Goal: Transaction & Acquisition: Purchase product/service

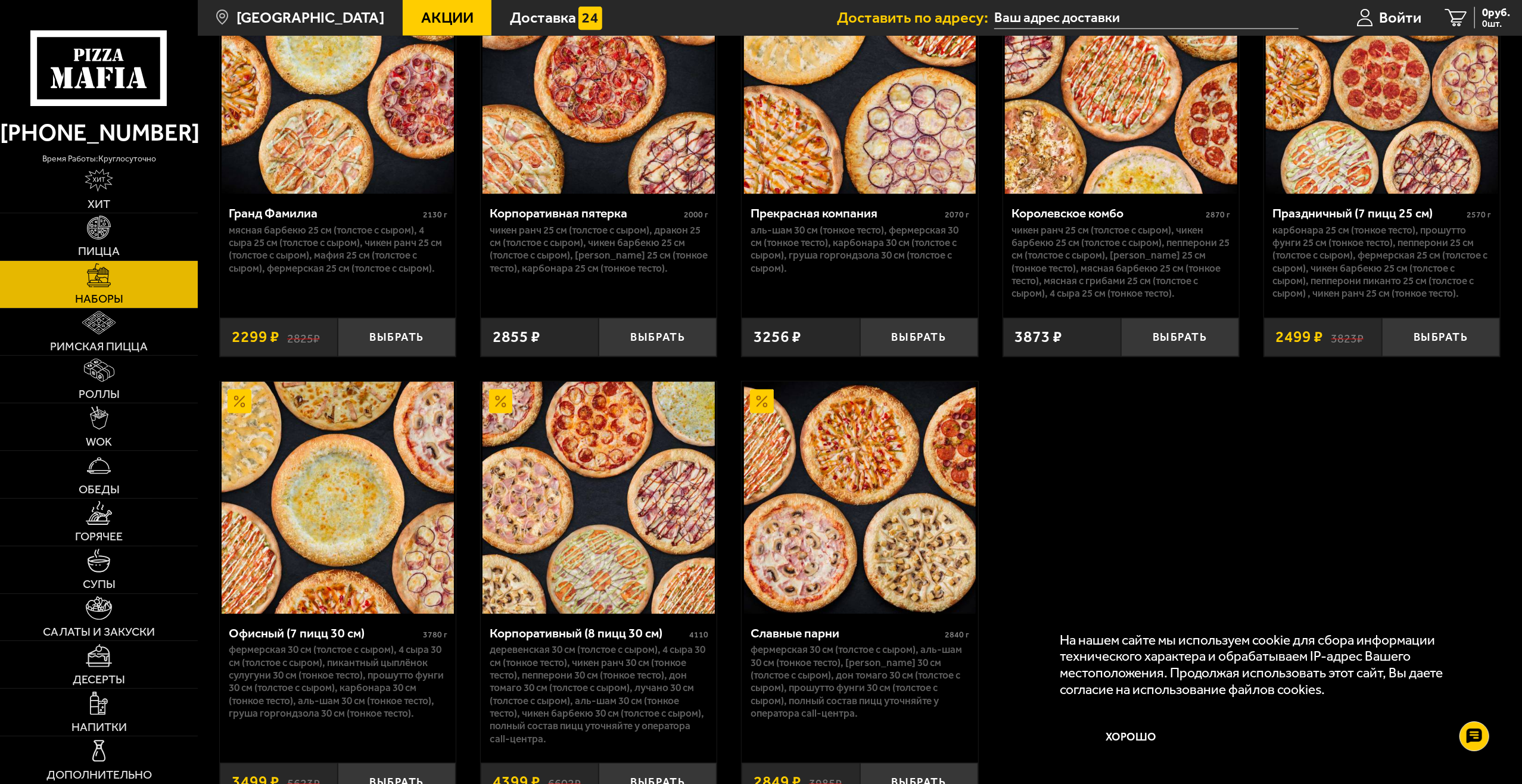
scroll to position [2349, 0]
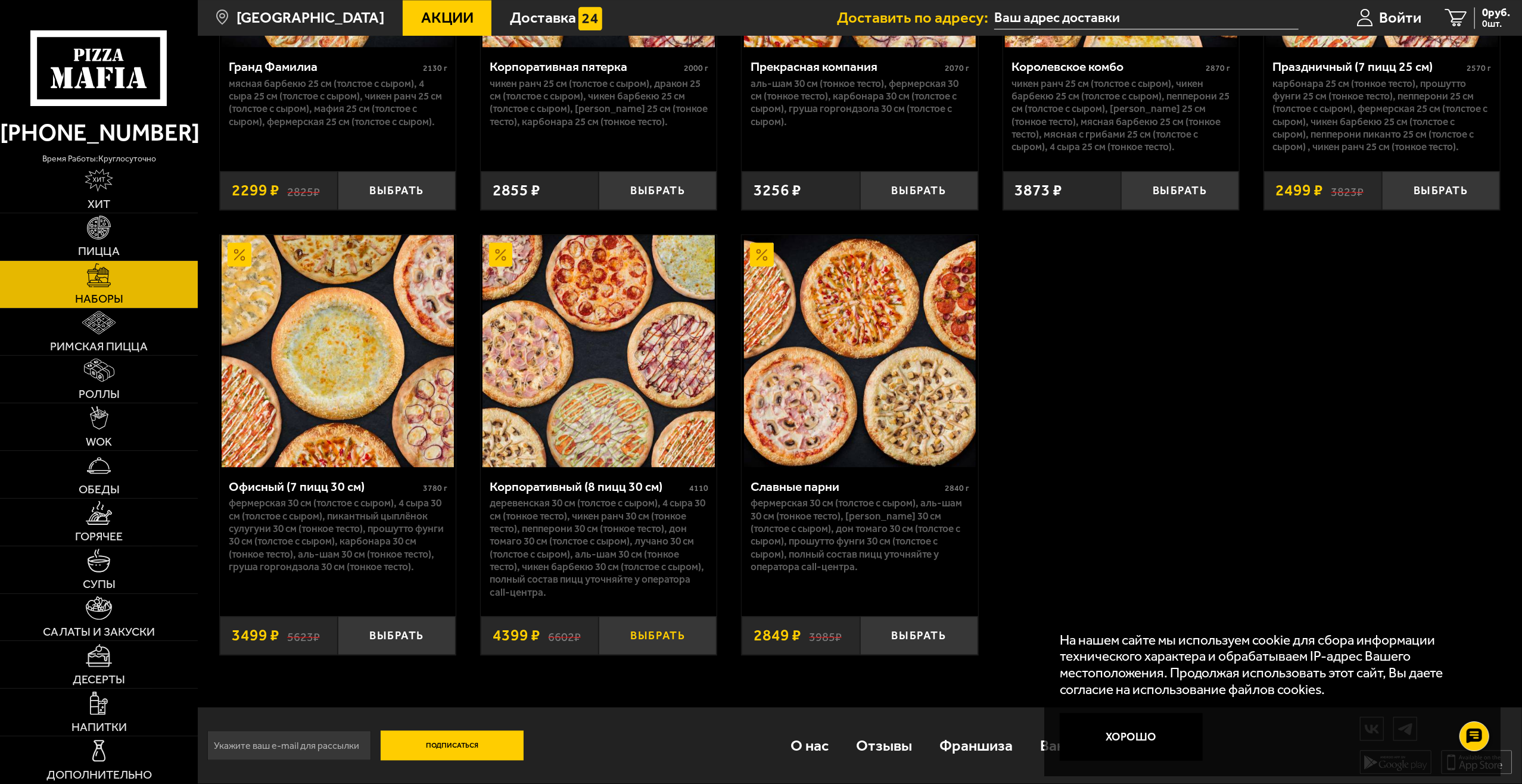
click at [654, 636] on button "Выбрать" at bounding box center [657, 635] width 118 height 38
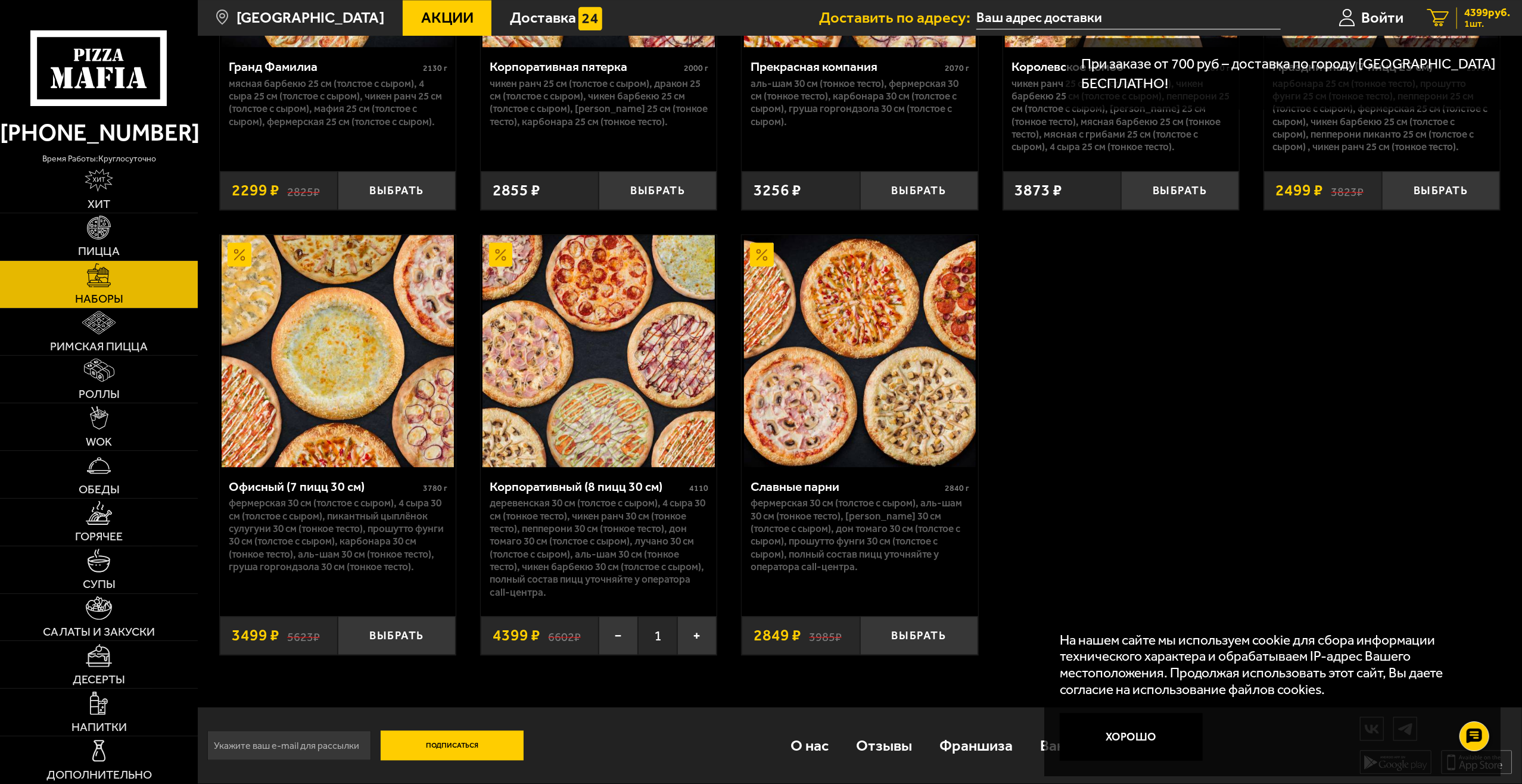
click at [1478, 14] on span "4399 руб." at bounding box center [1487, 12] width 46 height 12
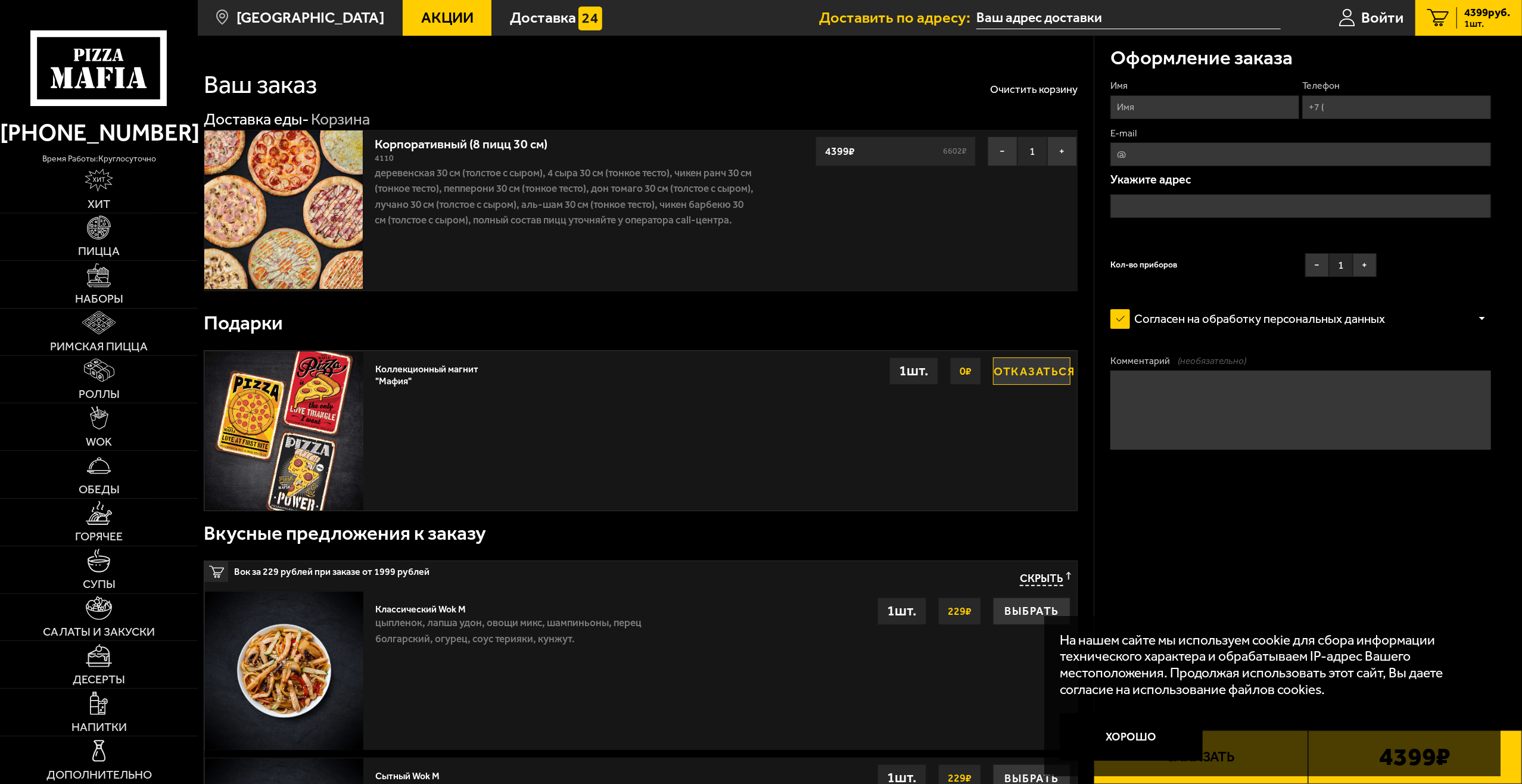
click at [460, 141] on link "Корпоративный (8 пицц 30 см)" at bounding box center [469, 141] width 189 height 20
click at [417, 143] on link "Корпоративный (8 пицц 30 см)" at bounding box center [469, 141] width 189 height 20
click at [417, 202] on p "Деревенская 30 см (толстое с сыром), 4 сыра 30 см (тонкое тесто), Чикен Ранч 30…" at bounding box center [563, 197] width 379 height 63
click at [336, 171] on img at bounding box center [284, 210] width 158 height 158
click at [335, 171] on img at bounding box center [284, 210] width 158 height 158
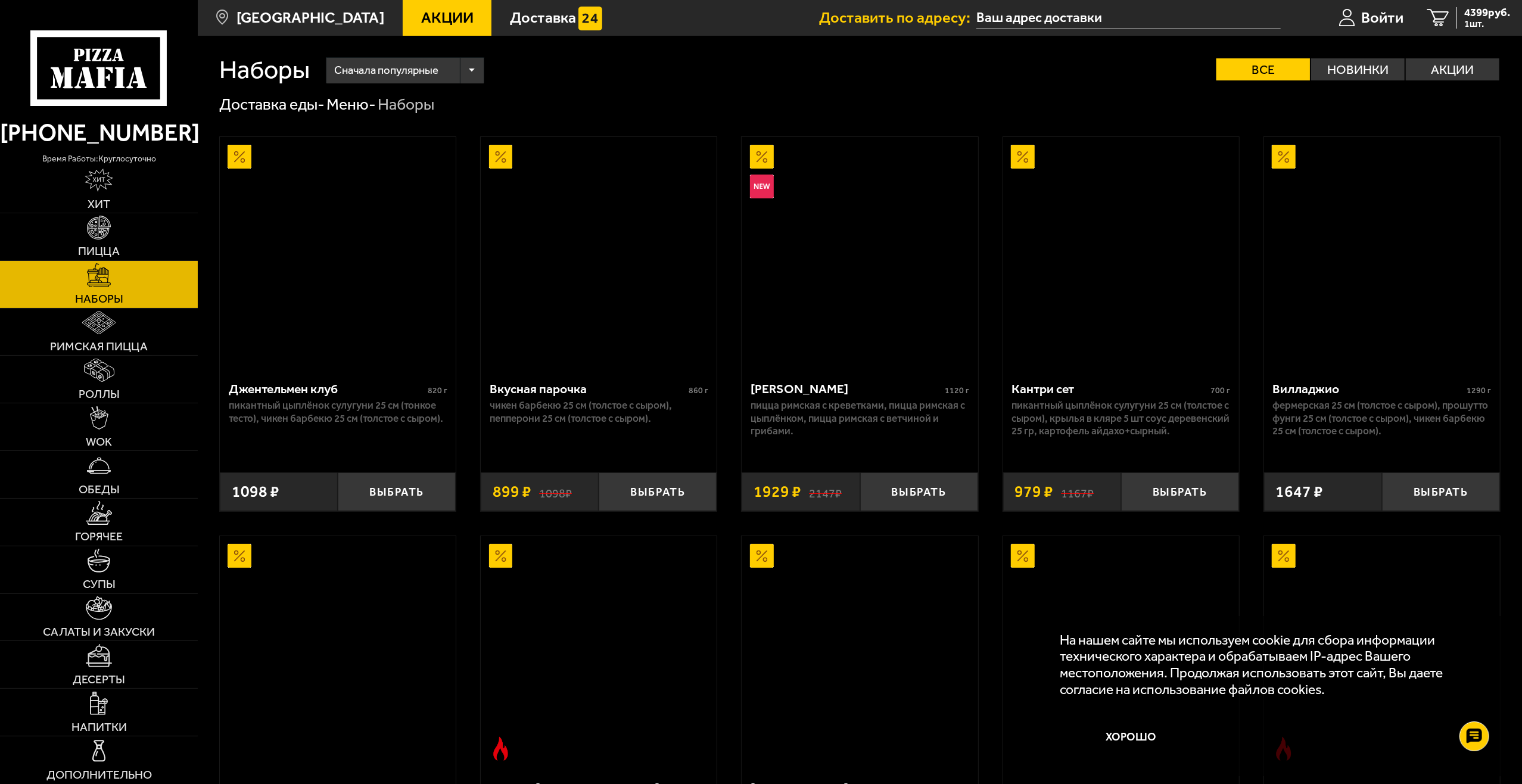
scroll to position [2349, 0]
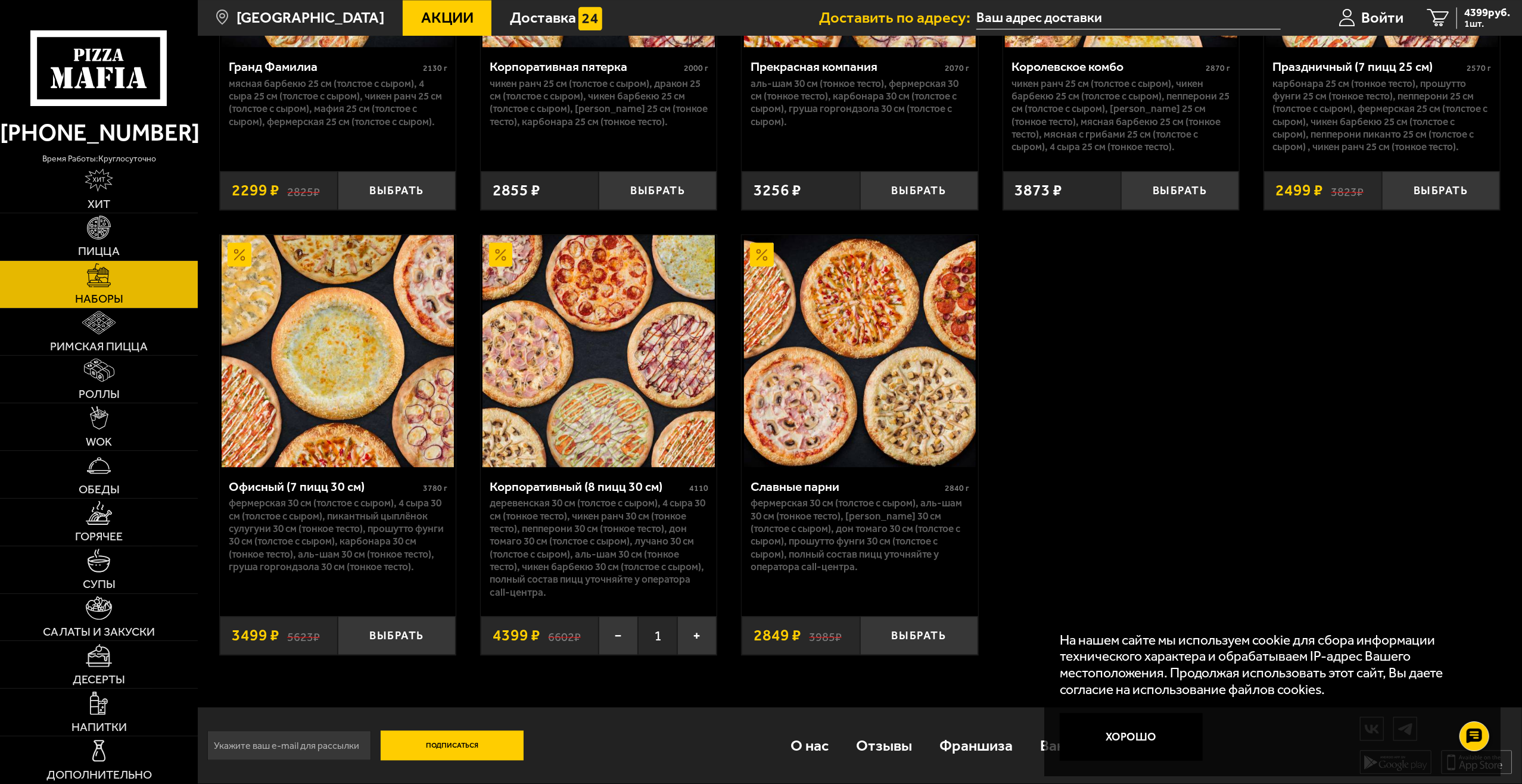
click at [587, 482] on div "Корпоративный (8 пицц 30 см)" at bounding box center [588, 487] width 197 height 15
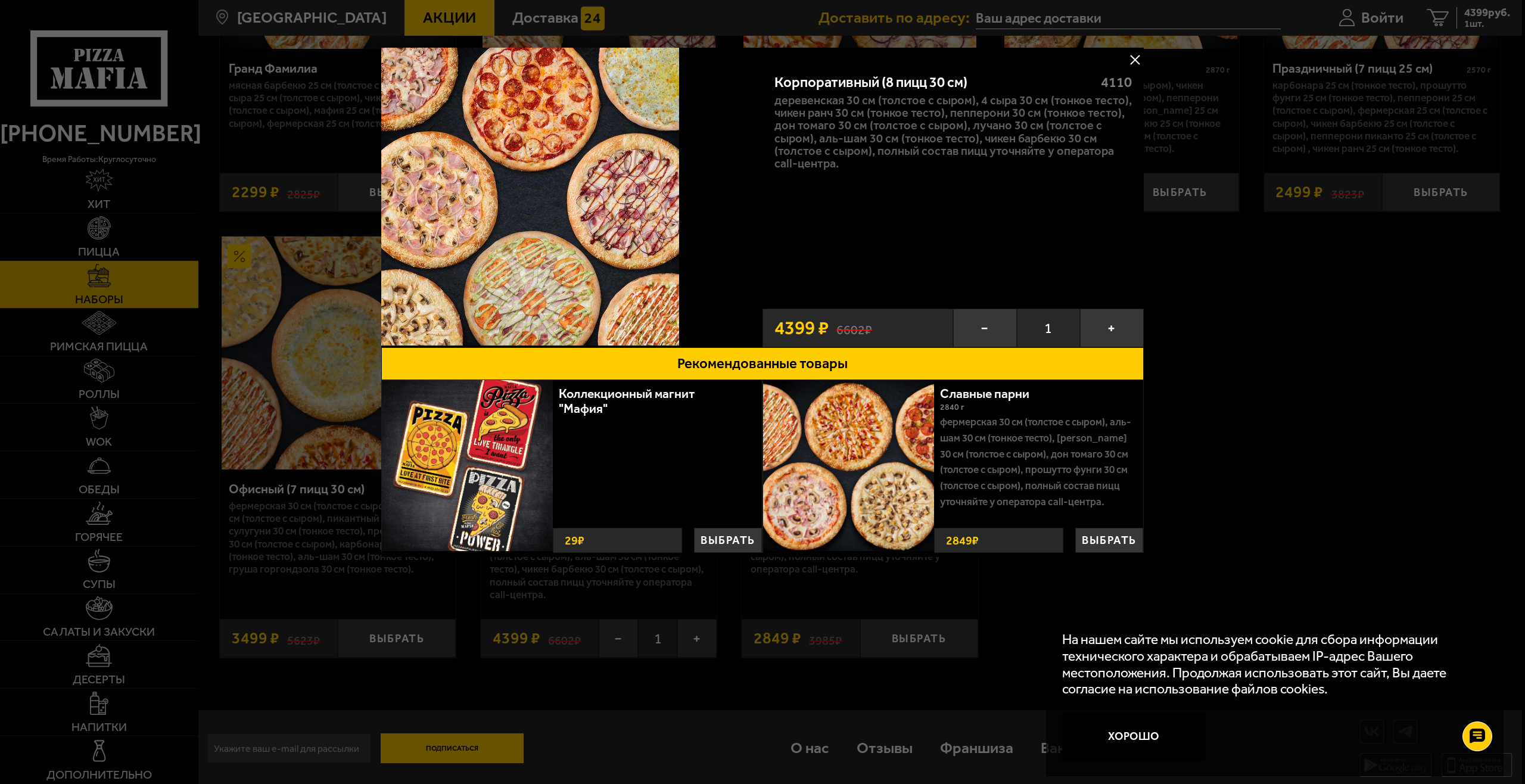
click at [1218, 427] on div at bounding box center [762, 392] width 1525 height 784
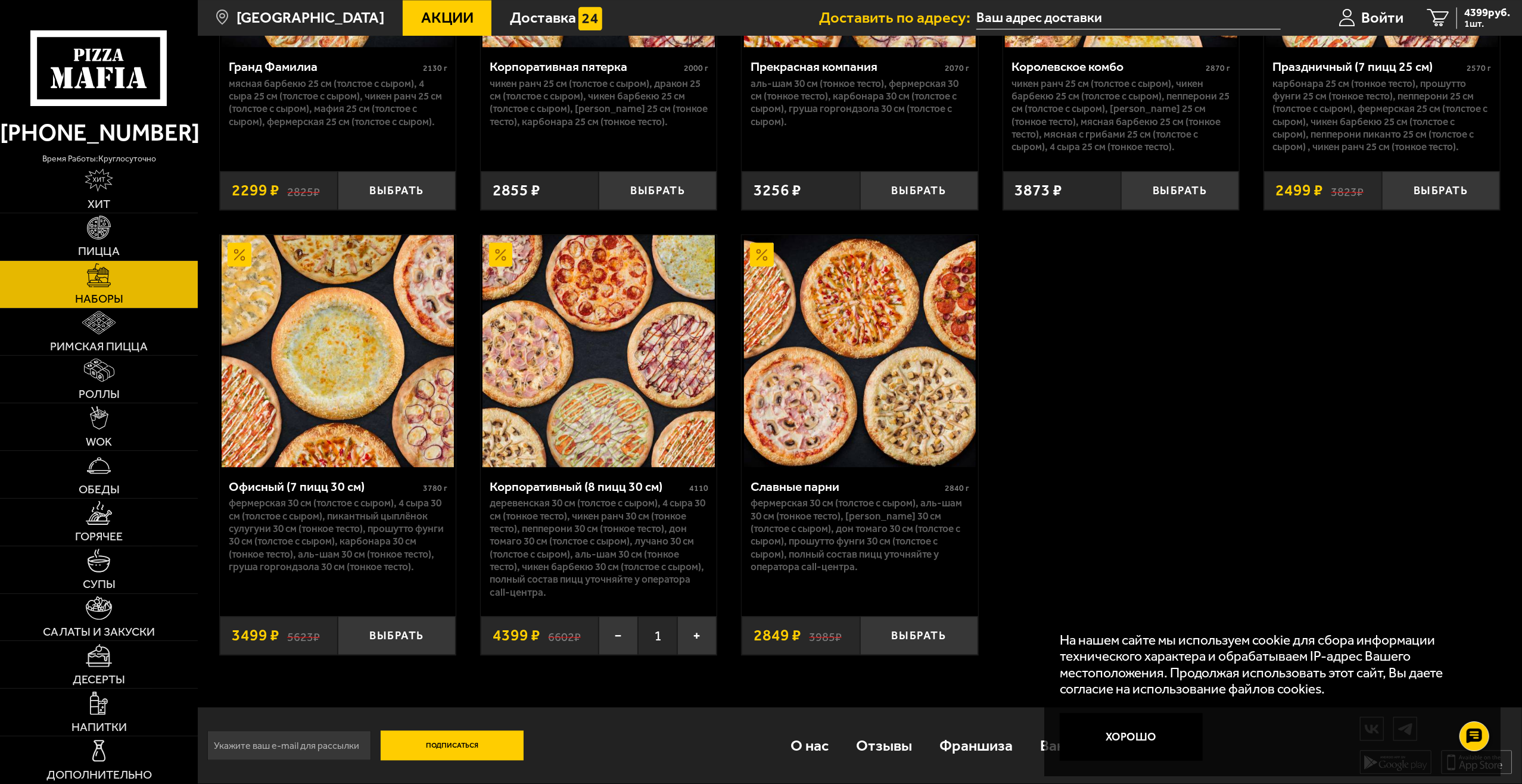
scroll to position [2230, 0]
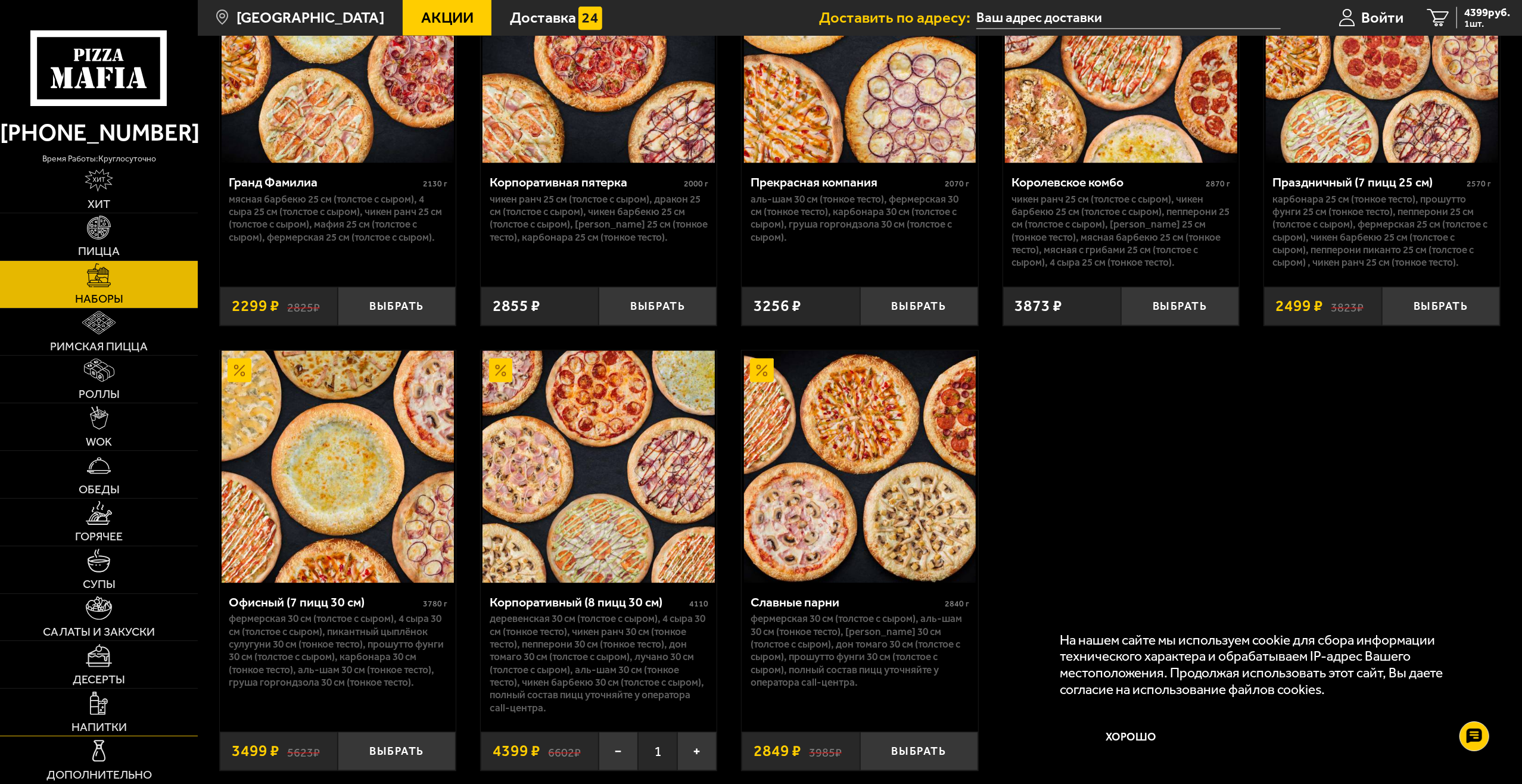
click at [95, 708] on img at bounding box center [99, 703] width 18 height 23
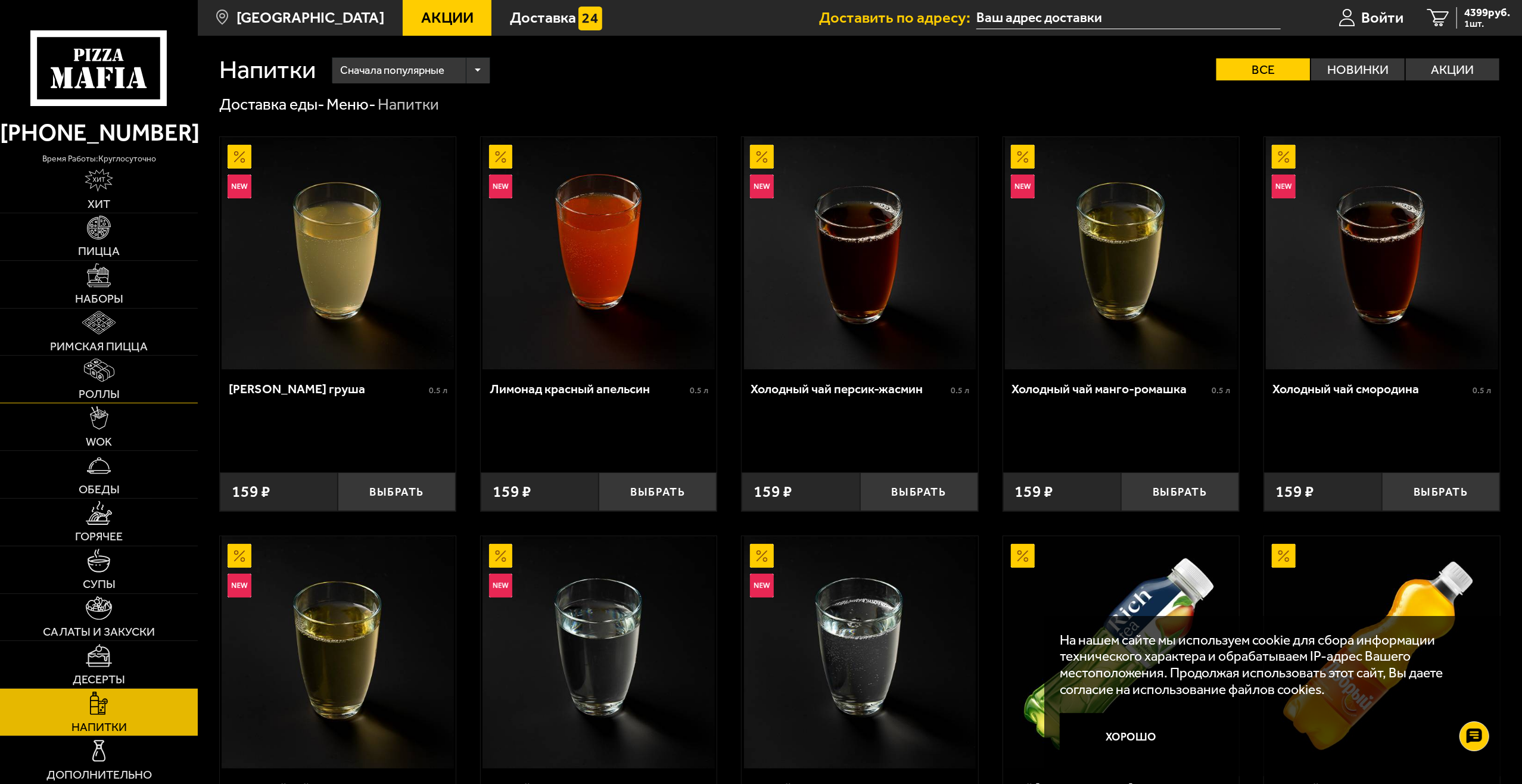
click at [119, 380] on link "Роллы" at bounding box center [98, 379] width 198 height 47
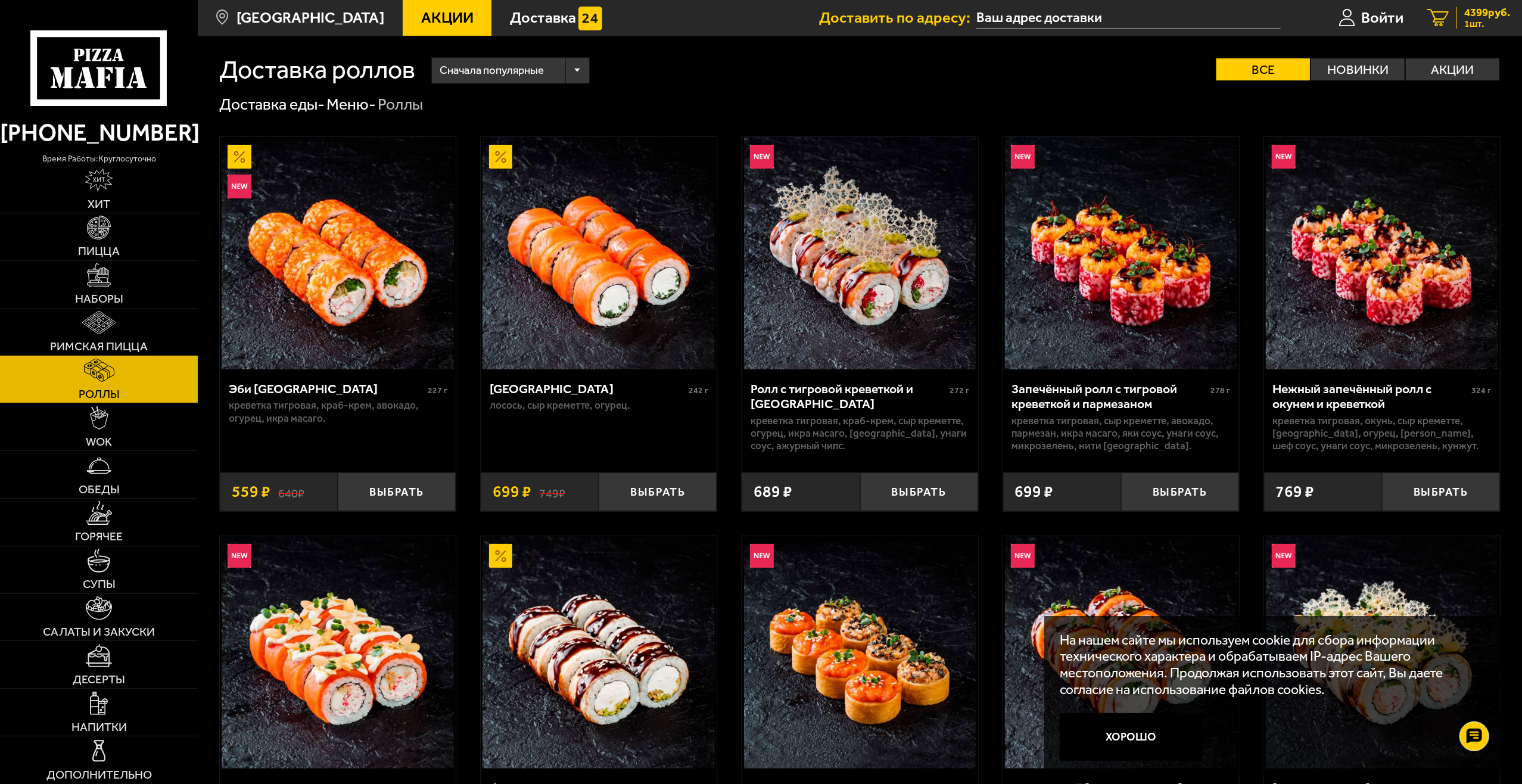
click at [1478, 13] on span "4399 руб." at bounding box center [1487, 12] width 46 height 12
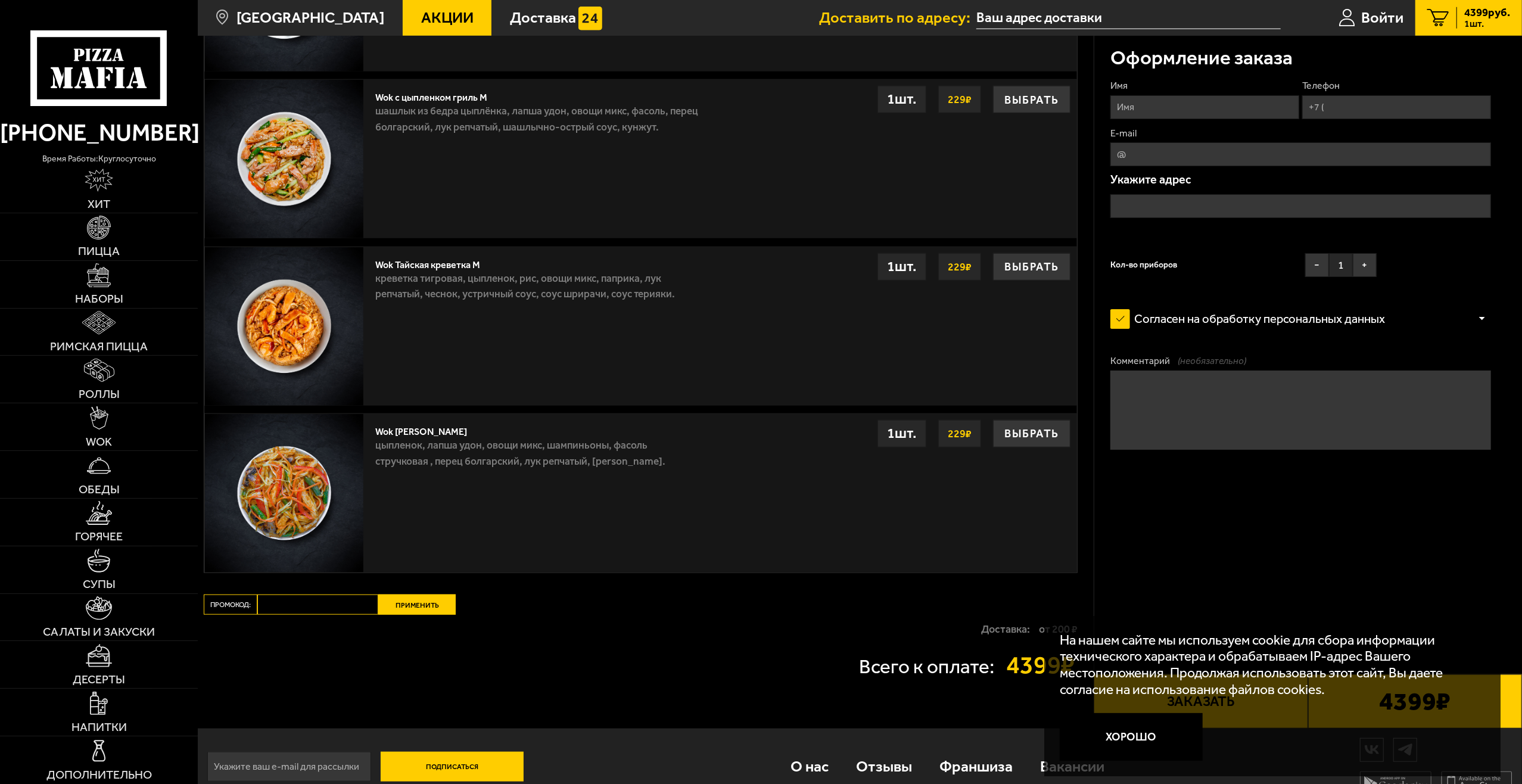
scroll to position [1034, 0]
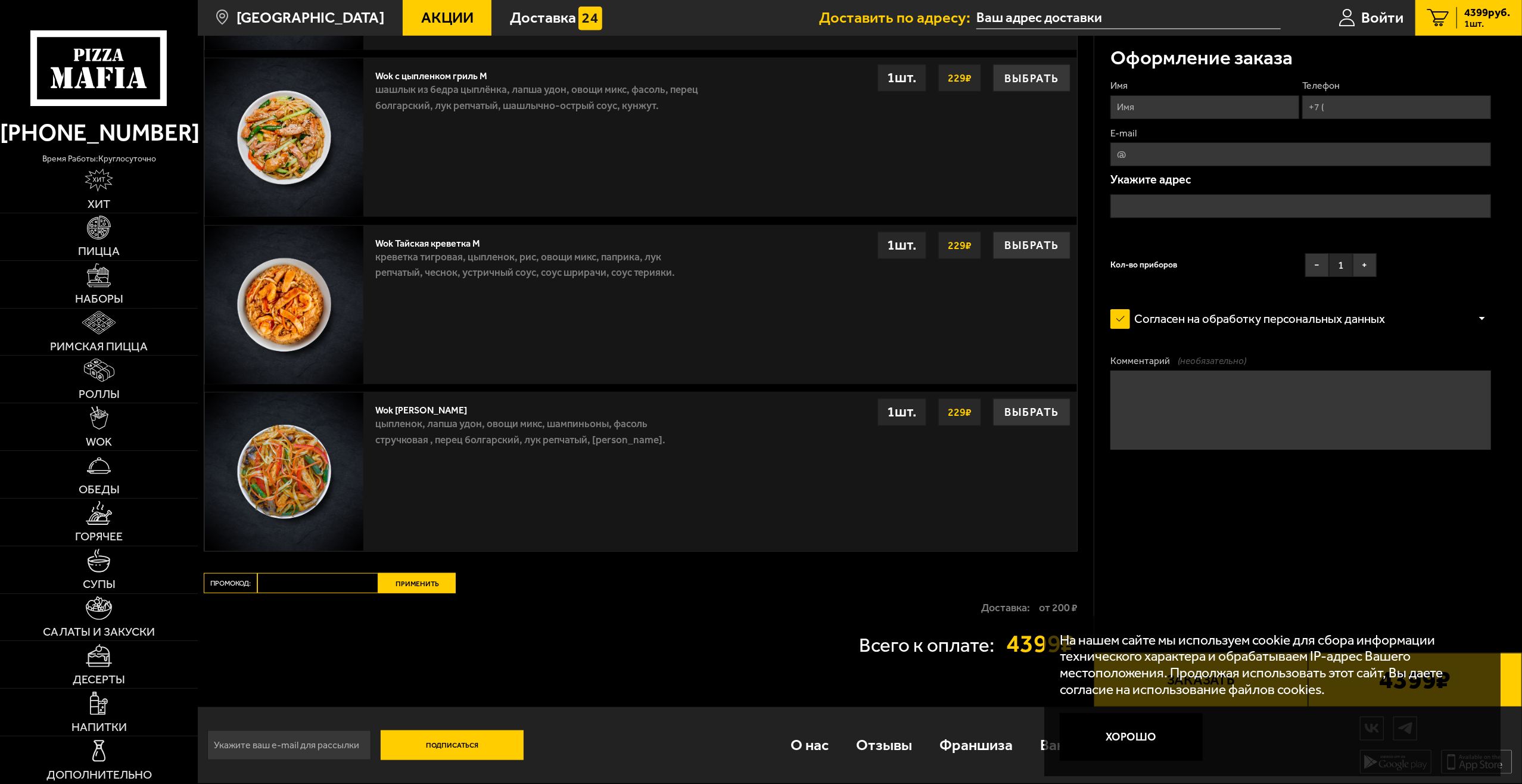
click at [1133, 728] on button "Хорошо" at bounding box center [1132, 737] width 143 height 48
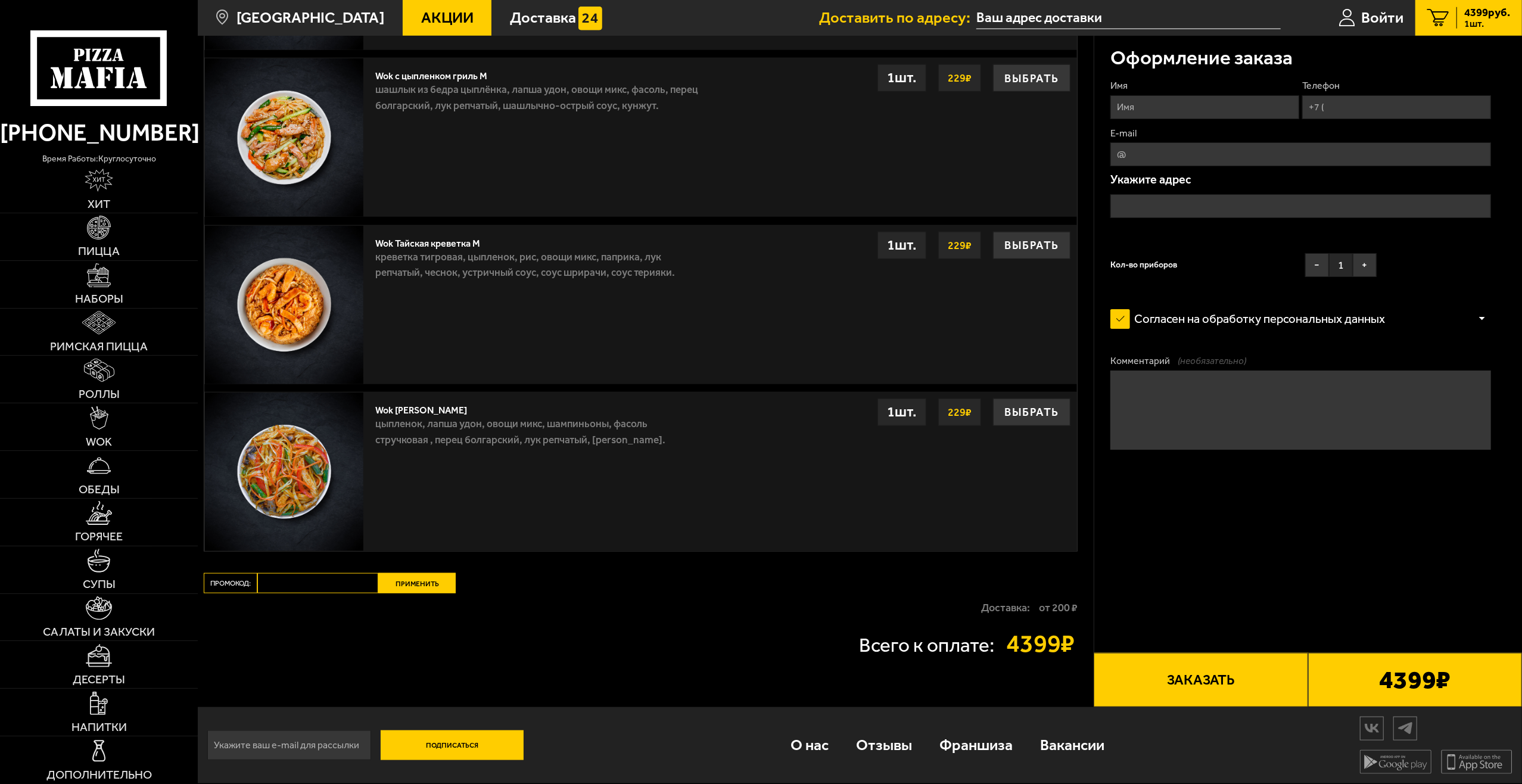
click at [999, 15] on input "text" at bounding box center [1128, 18] width 304 height 22
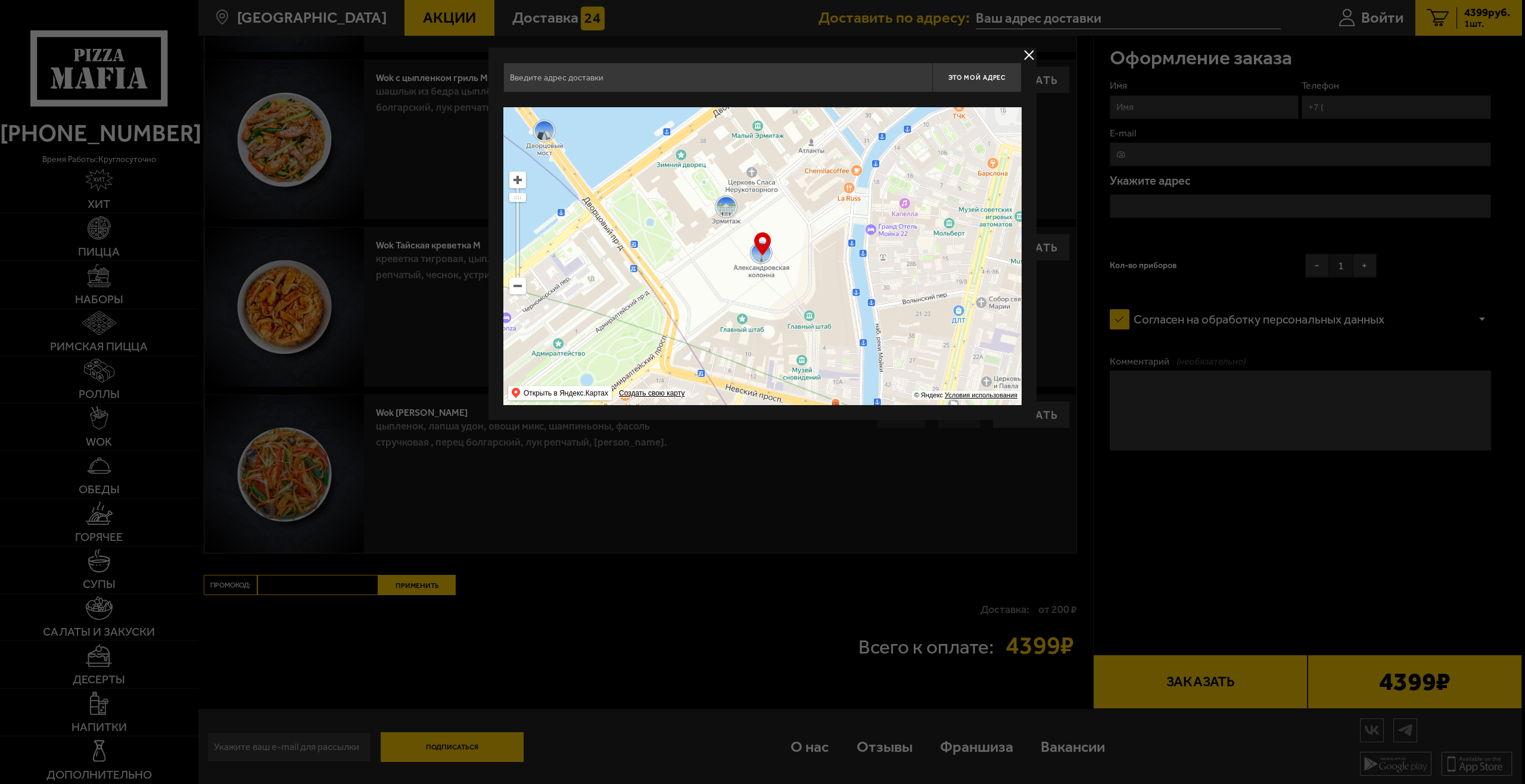
click at [644, 89] on input "text" at bounding box center [718, 77] width 429 height 30
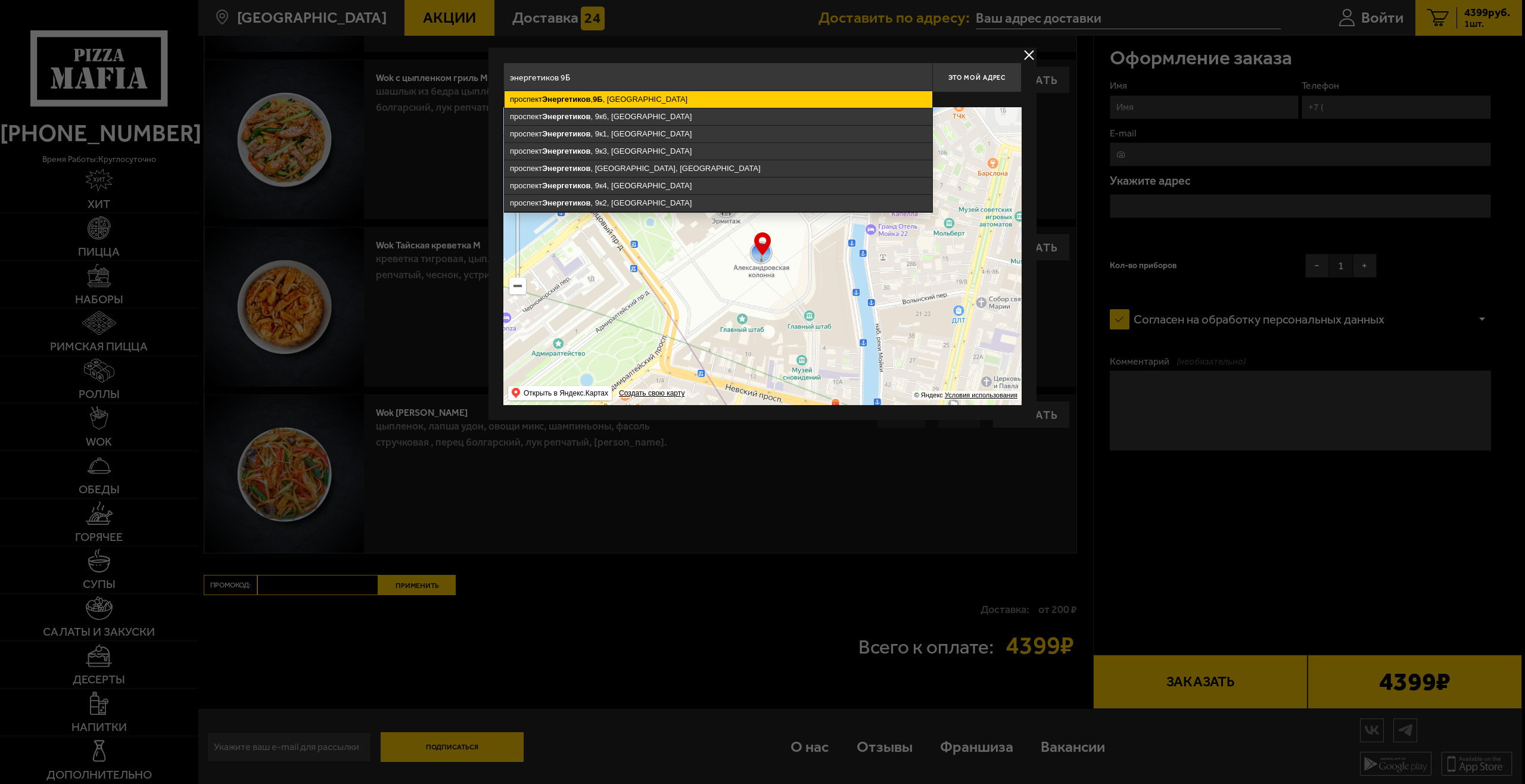
click at [644, 95] on ymaps "[STREET_ADDRESS]" at bounding box center [718, 100] width 427 height 17
type input "[STREET_ADDRESS]"
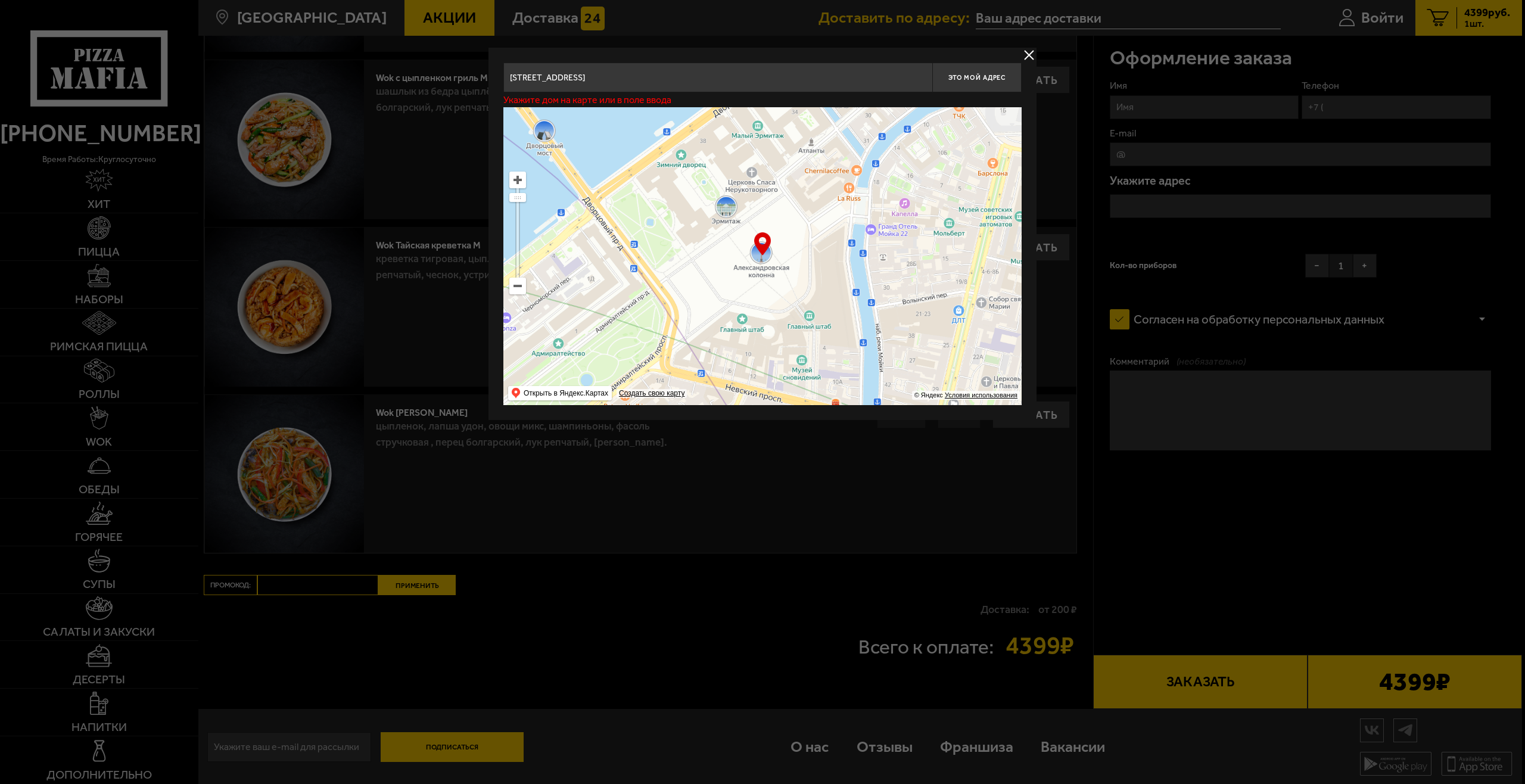
type input "[STREET_ADDRESS]"
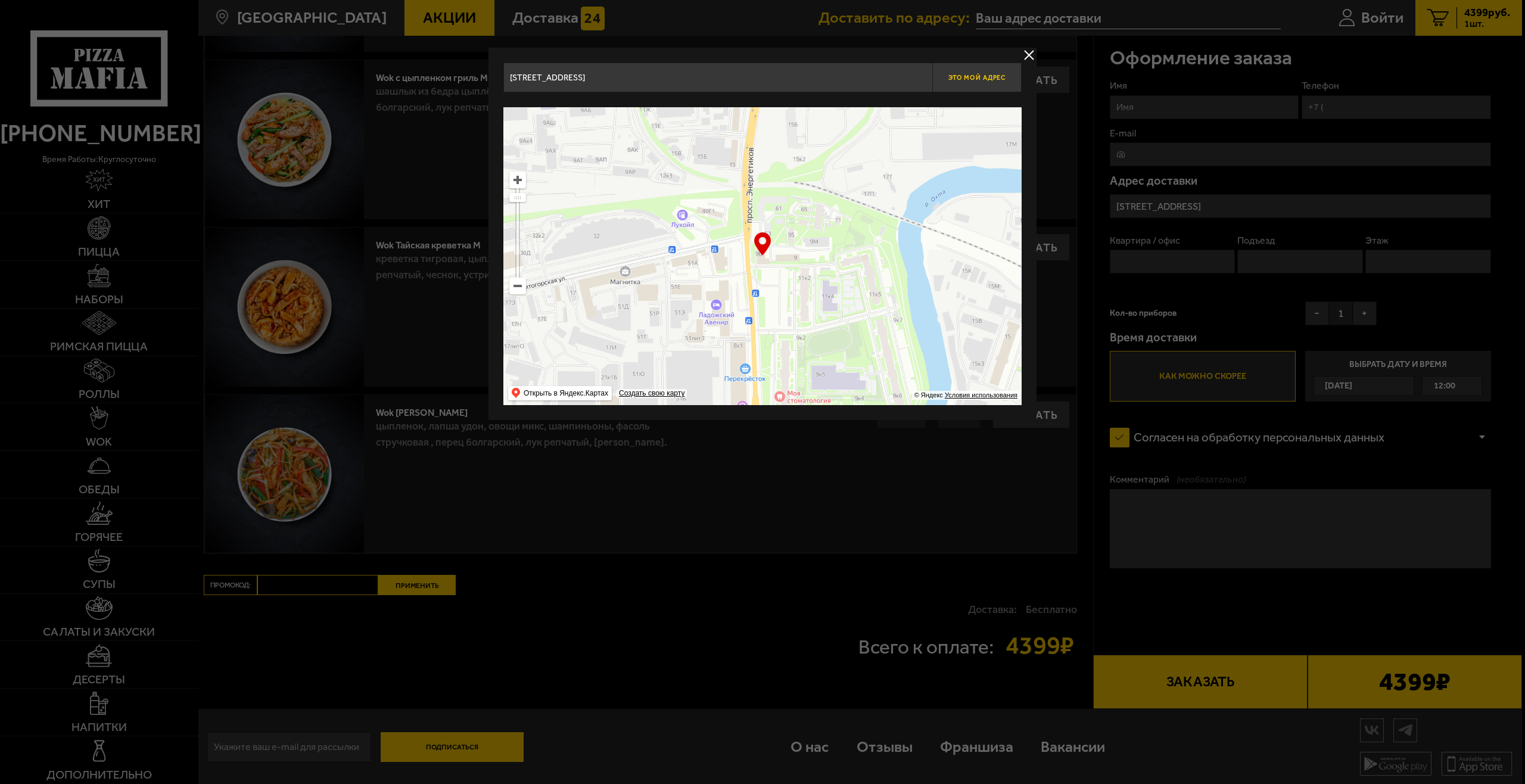
click at [985, 78] on span "Это мой адрес" at bounding box center [977, 78] width 57 height 8
type input "[STREET_ADDRESS]"
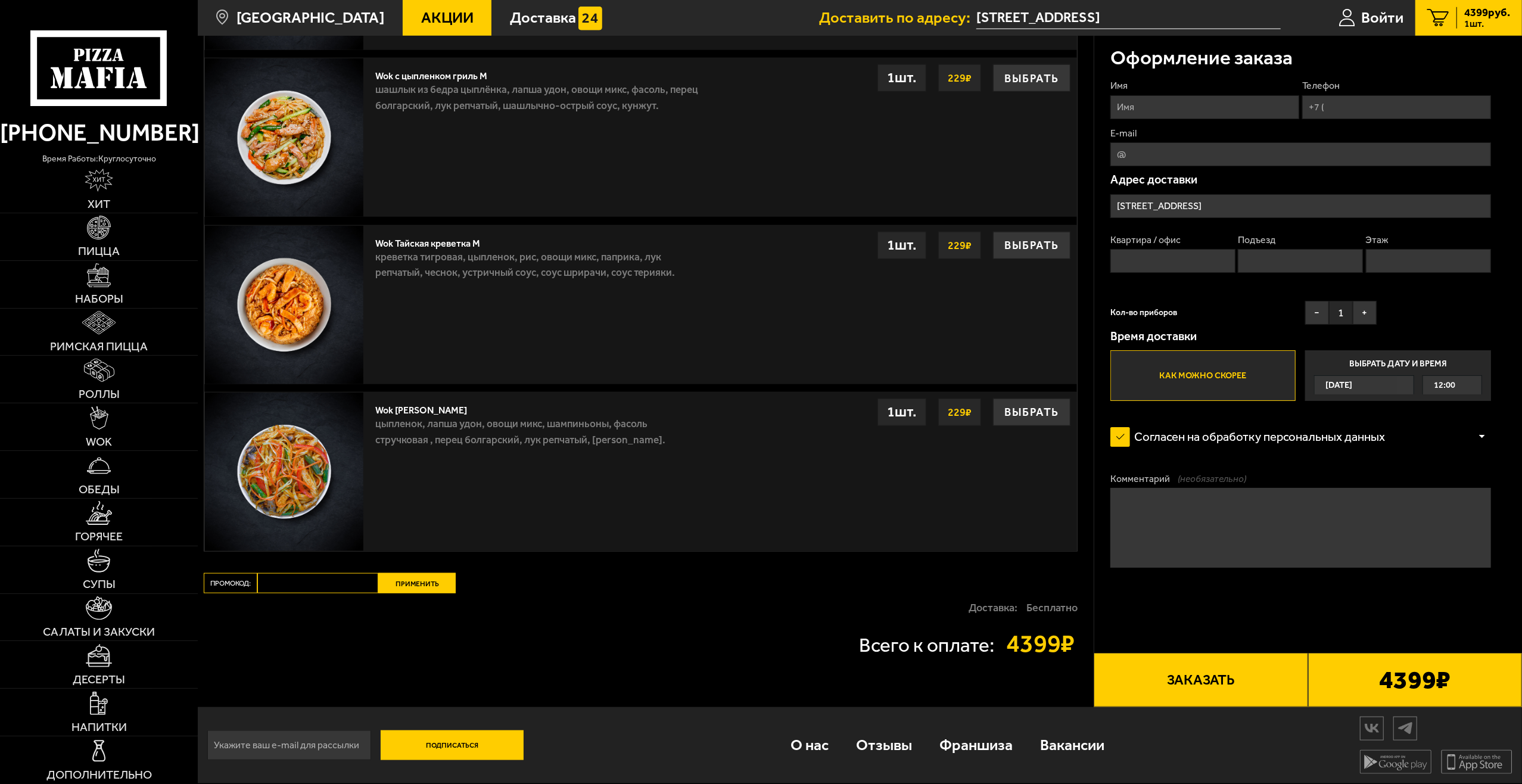
click at [1448, 386] on span "12:00" at bounding box center [1444, 385] width 22 height 18
click at [0, 0] on input "Выбрать дату и время [DATE] 12:00" at bounding box center [0, 0] width 0 height 0
click at [1352, 387] on span "[DATE]" at bounding box center [1338, 385] width 27 height 18
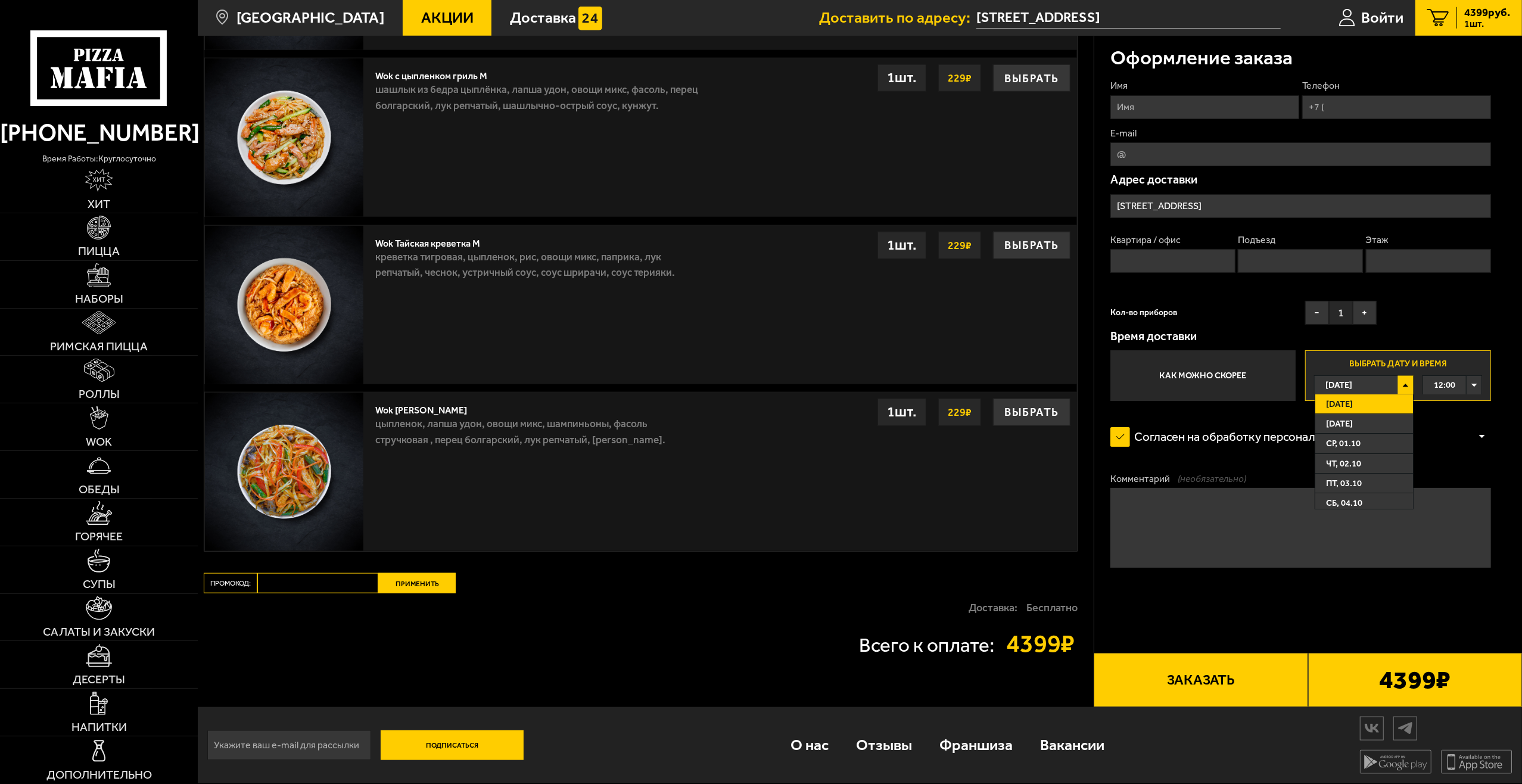
click at [1452, 382] on span "12:00" at bounding box center [1444, 385] width 22 height 18
click at [1458, 462] on li "12:45" at bounding box center [1452, 463] width 58 height 20
click at [1462, 428] on div "Согласен на обработку персональных данных" at bounding box center [1300, 437] width 380 height 32
click at [1465, 411] on form "Имя Телефон E-mail Адрес доставки [STREET_ADDRESS] Квартира / офис Подъезд Этаж…" at bounding box center [1300, 370] width 380 height 581
click at [1423, 330] on div "Имя Телефон E-mail Адрес доставки [STREET_ADDRESS] Квартира / офис Подъезд Этаж…" at bounding box center [1300, 240] width 380 height 321
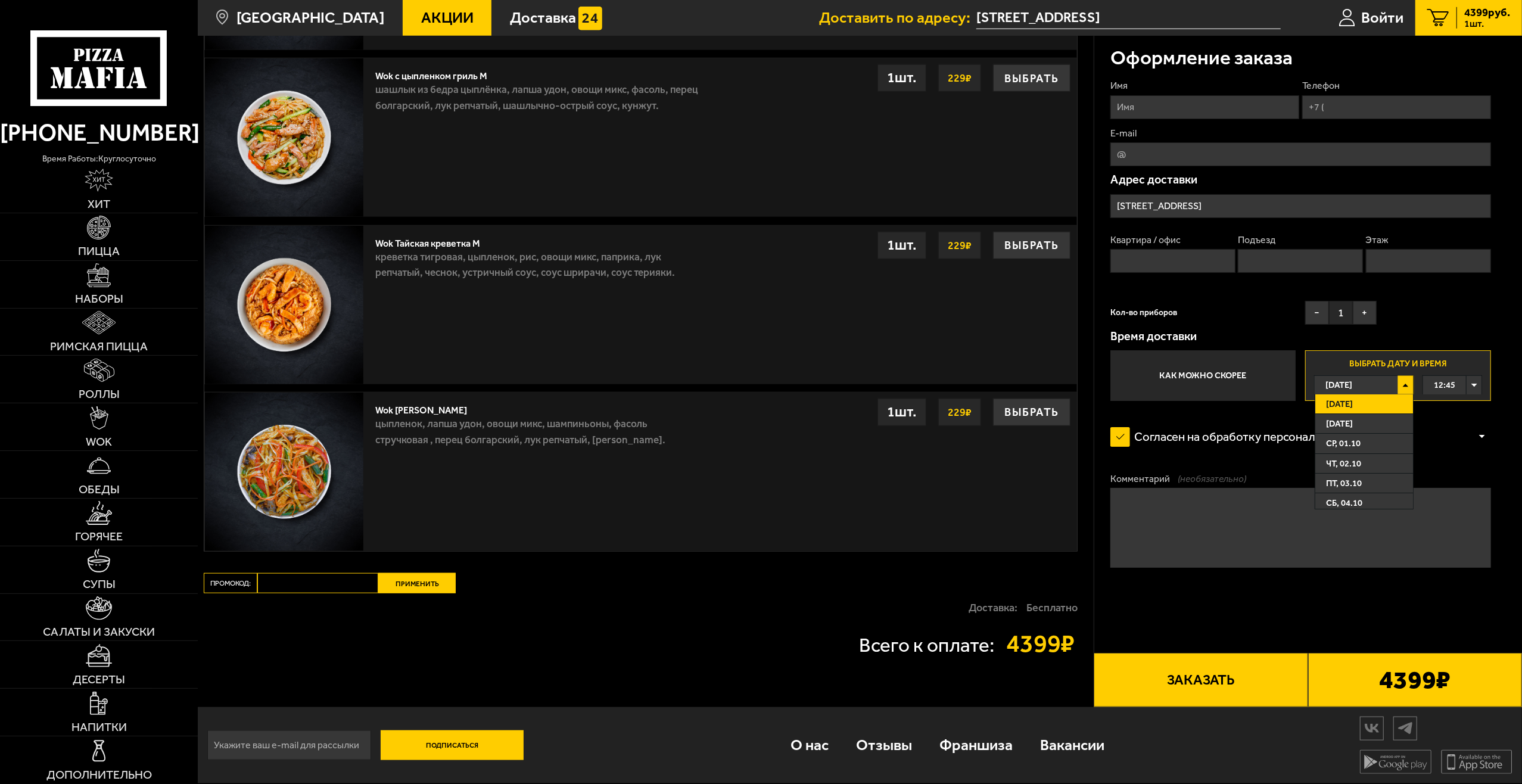
click at [1353, 401] on span "[DATE]" at bounding box center [1339, 404] width 27 height 18
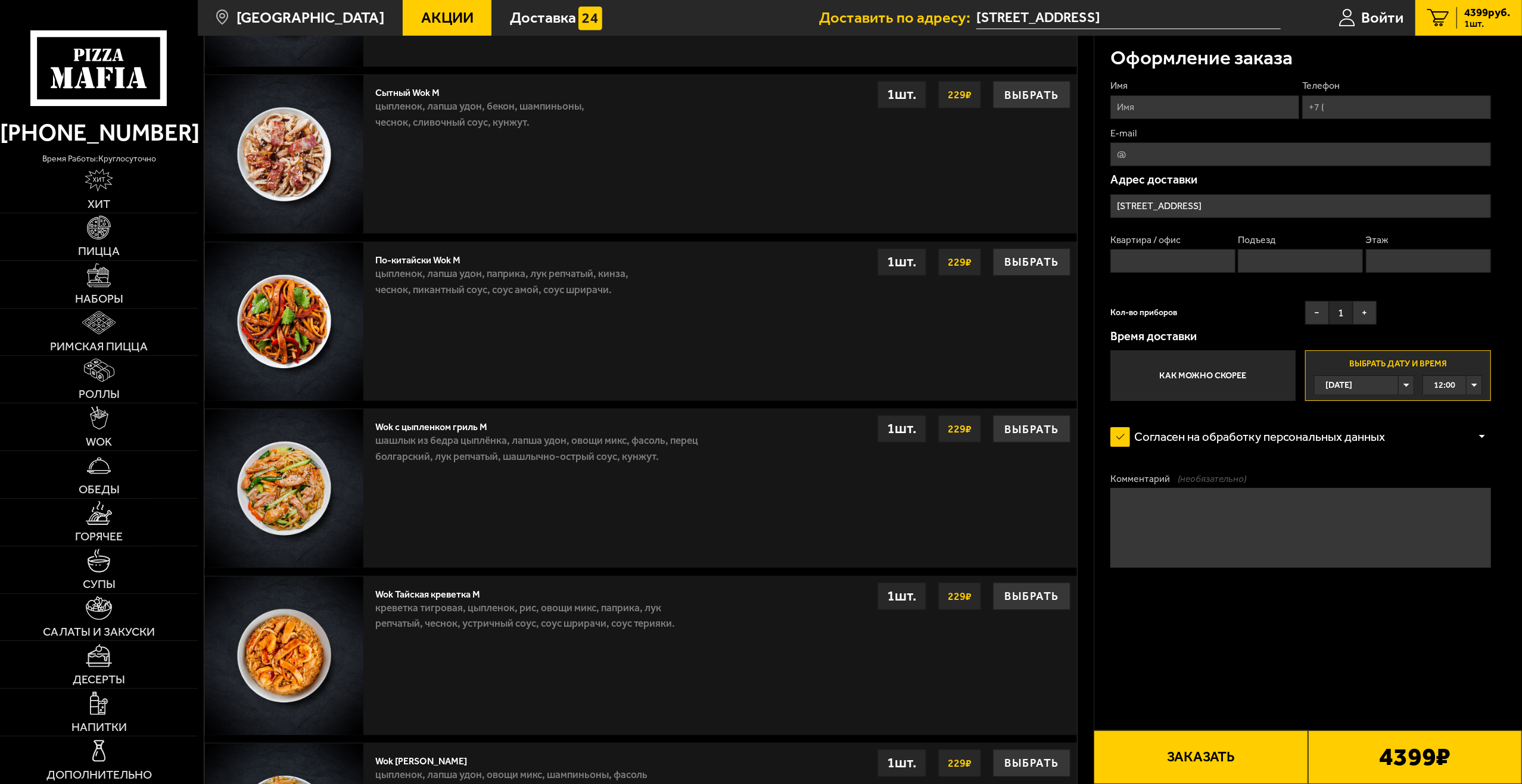
scroll to position [676, 0]
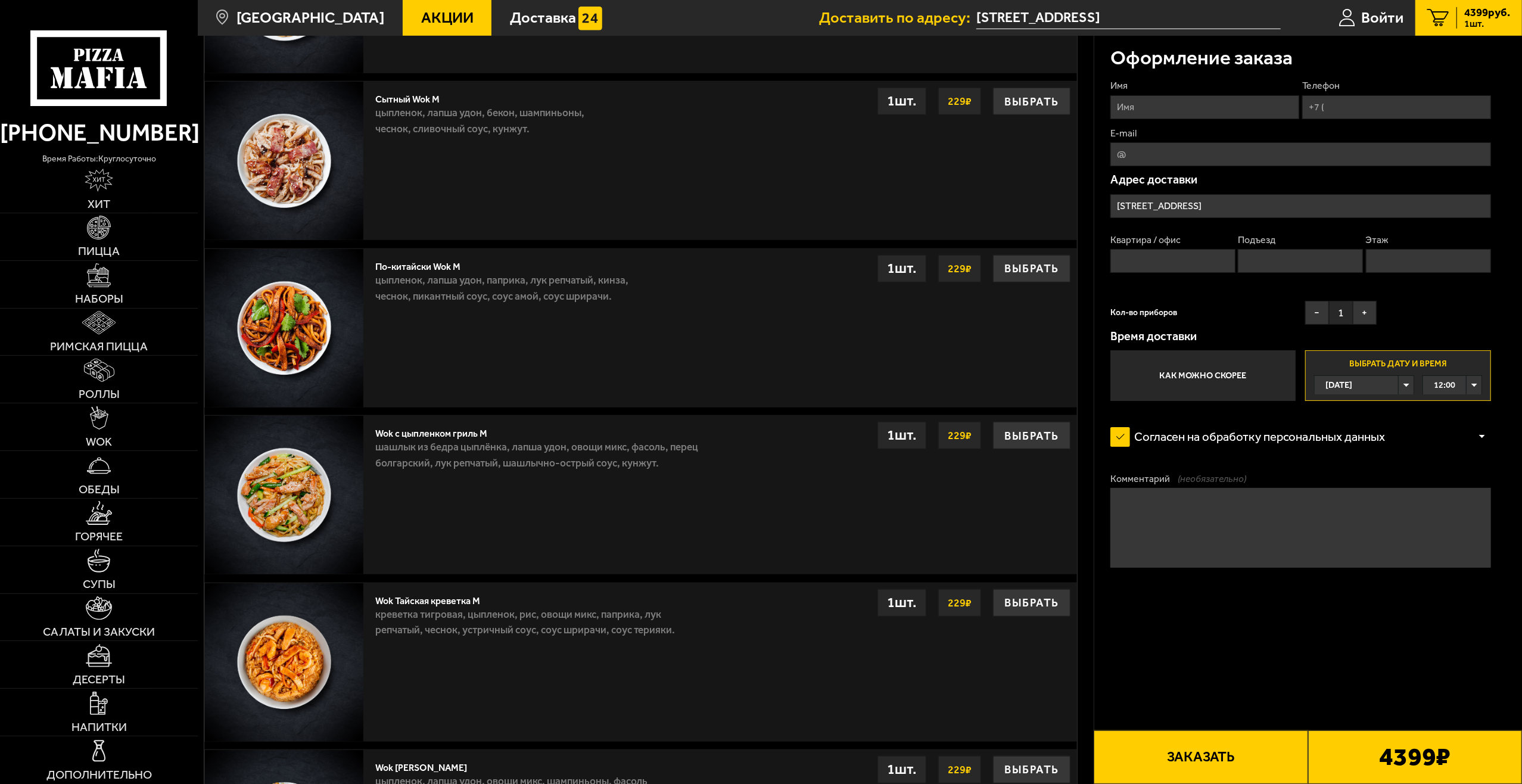
click at [1163, 260] on input "Квартира / офис" at bounding box center [1172, 261] width 125 height 24
type input "309"
click at [1409, 269] on input "Этаж" at bounding box center [1428, 261] width 125 height 24
drag, startPoint x: 1388, startPoint y: 264, endPoint x: 1369, endPoint y: 264, distance: 19.0
click at [1369, 263] on input "1" at bounding box center [1428, 261] width 125 height 24
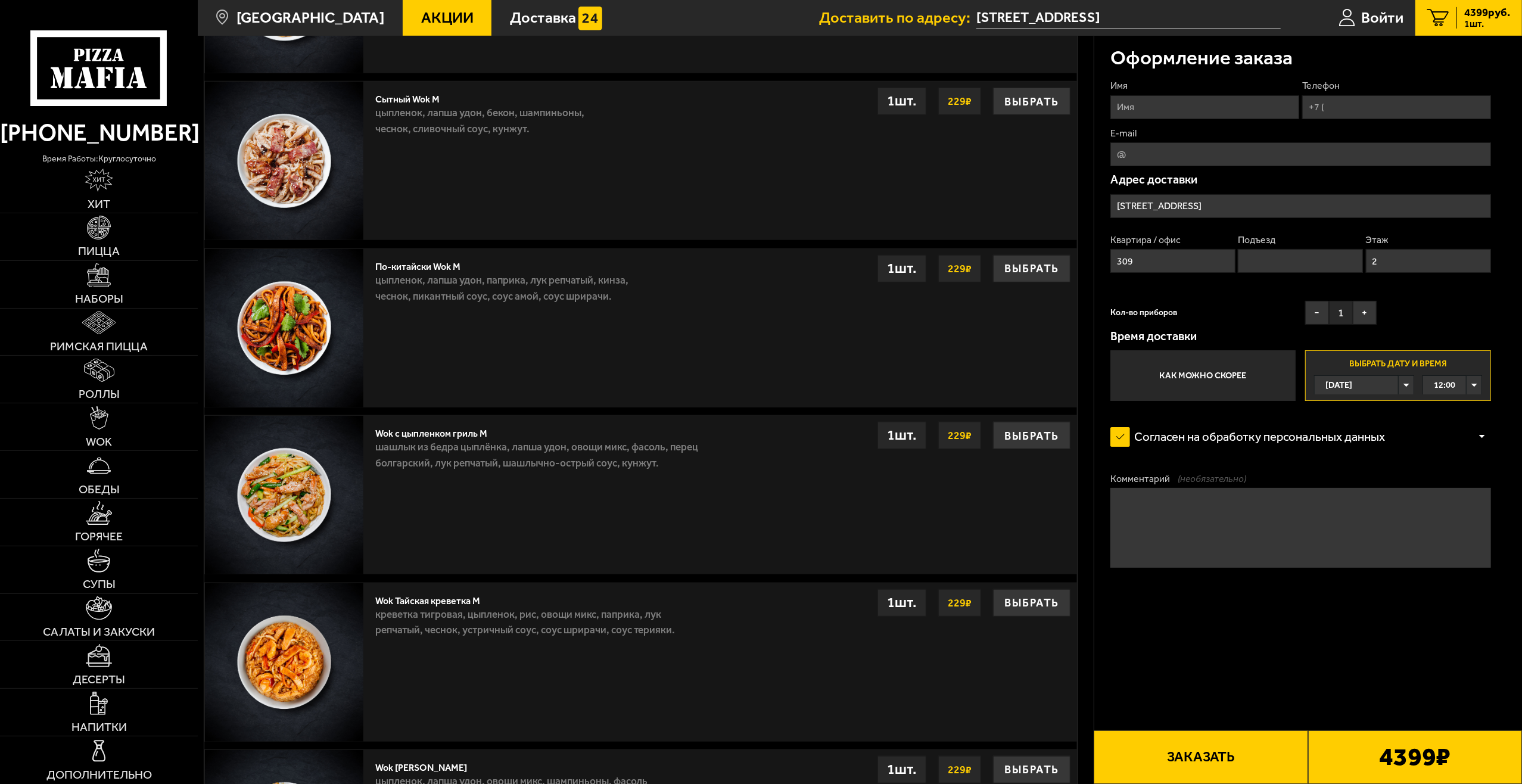
type input "2"
click at [1407, 288] on div "Имя Телефон E-mail Адрес доставки [STREET_ADDRESS] Квартира / офис 309 Подъезд …" at bounding box center [1300, 240] width 380 height 321
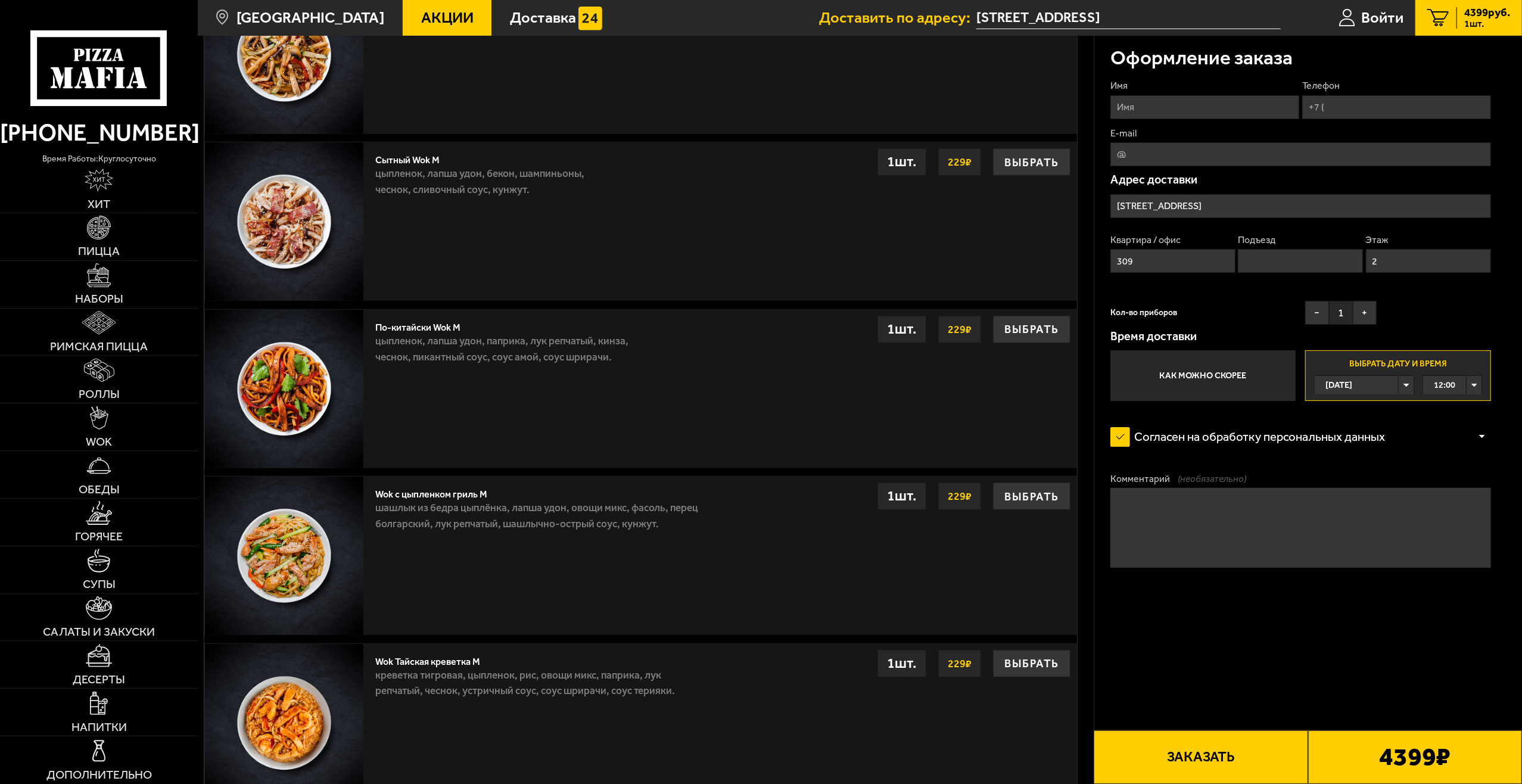
scroll to position [557, 0]
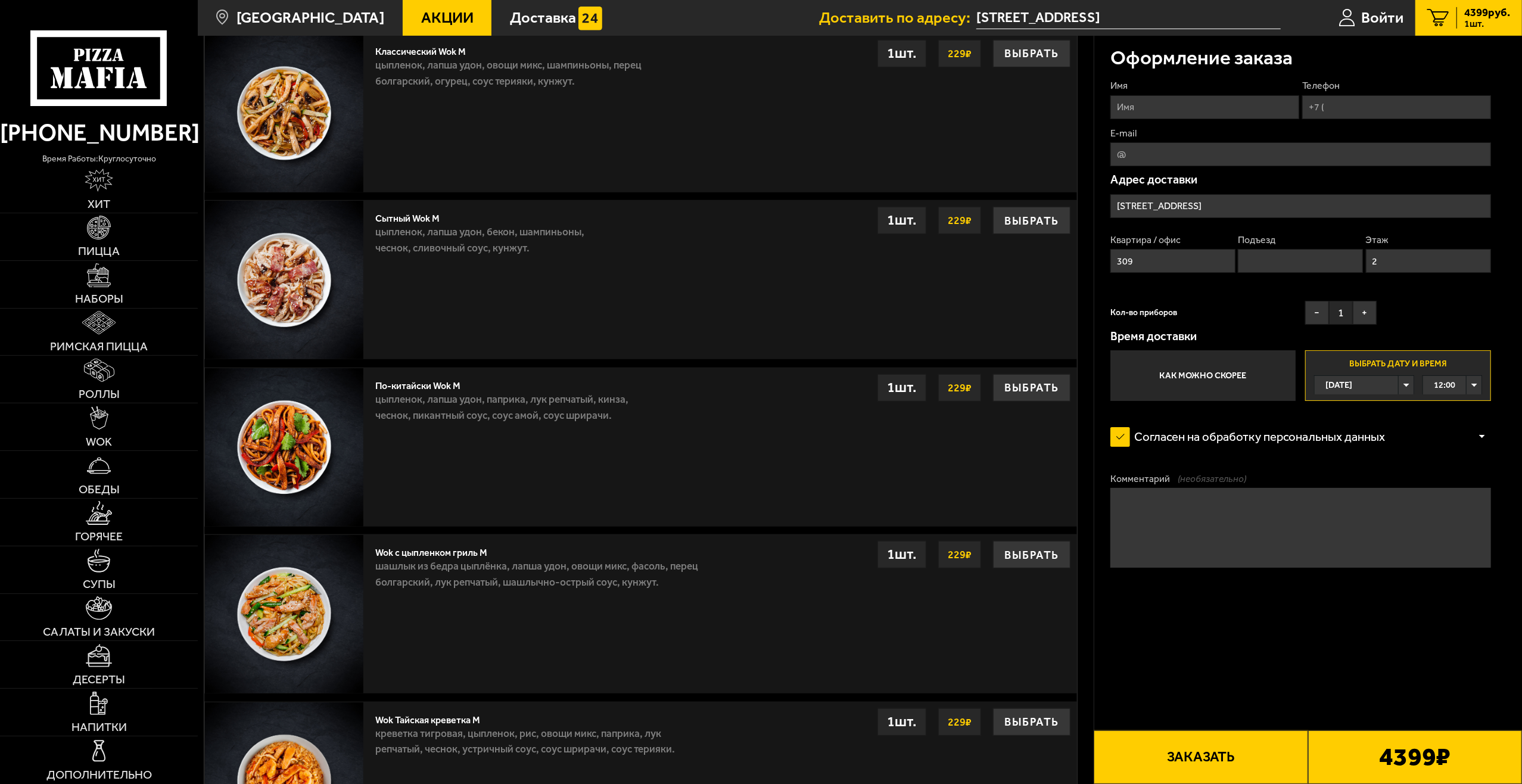
drag, startPoint x: 1123, startPoint y: 265, endPoint x: 1112, endPoint y: 264, distance: 11.0
click at [1112, 264] on input "309" at bounding box center [1172, 261] width 125 height 24
type input "209"
click at [1345, 105] on input "Телефон" at bounding box center [1397, 107] width 189 height 24
type input "[PHONE_NUMBER]"
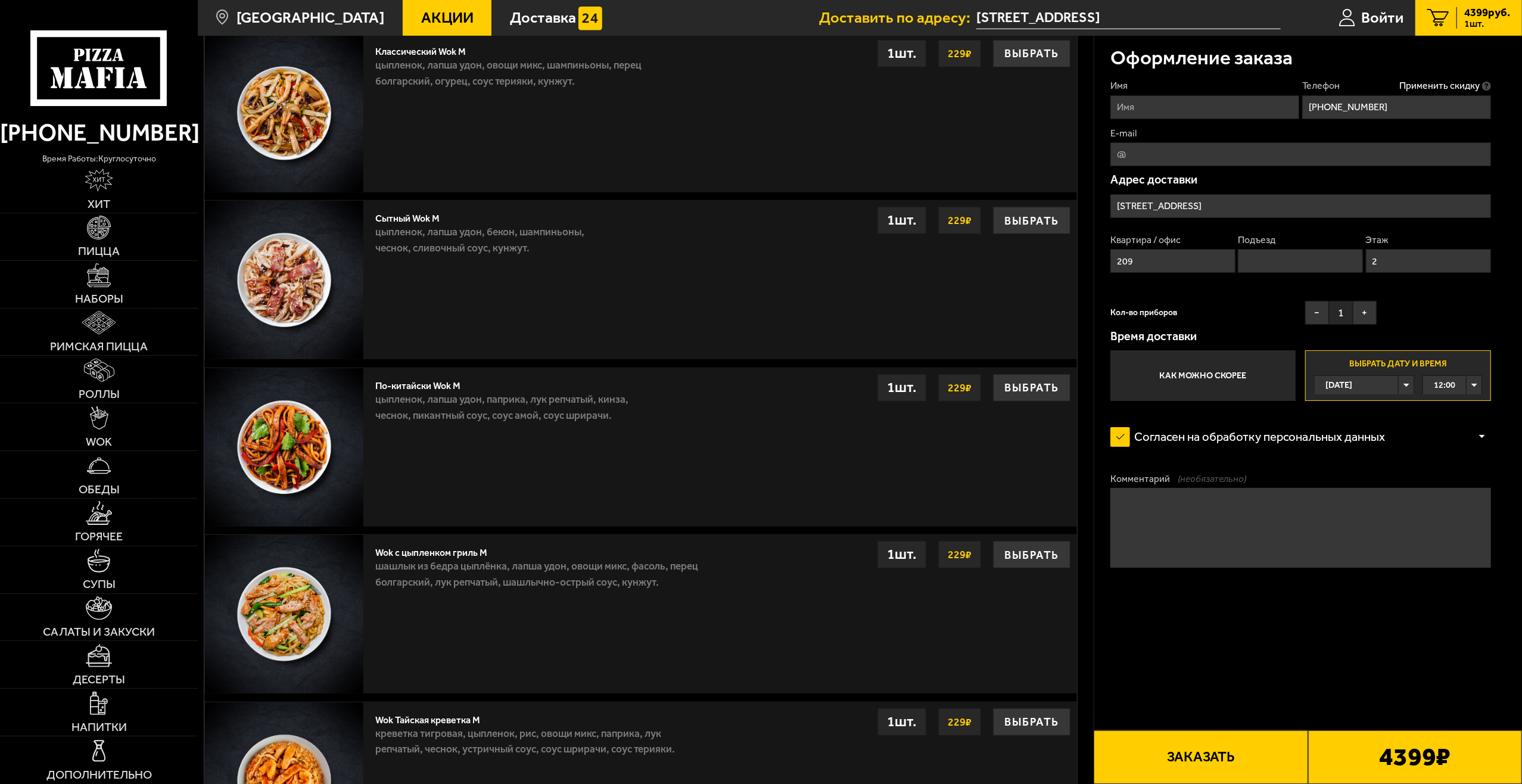
click at [1155, 105] on input "Имя" at bounding box center [1205, 107] width 189 height 24
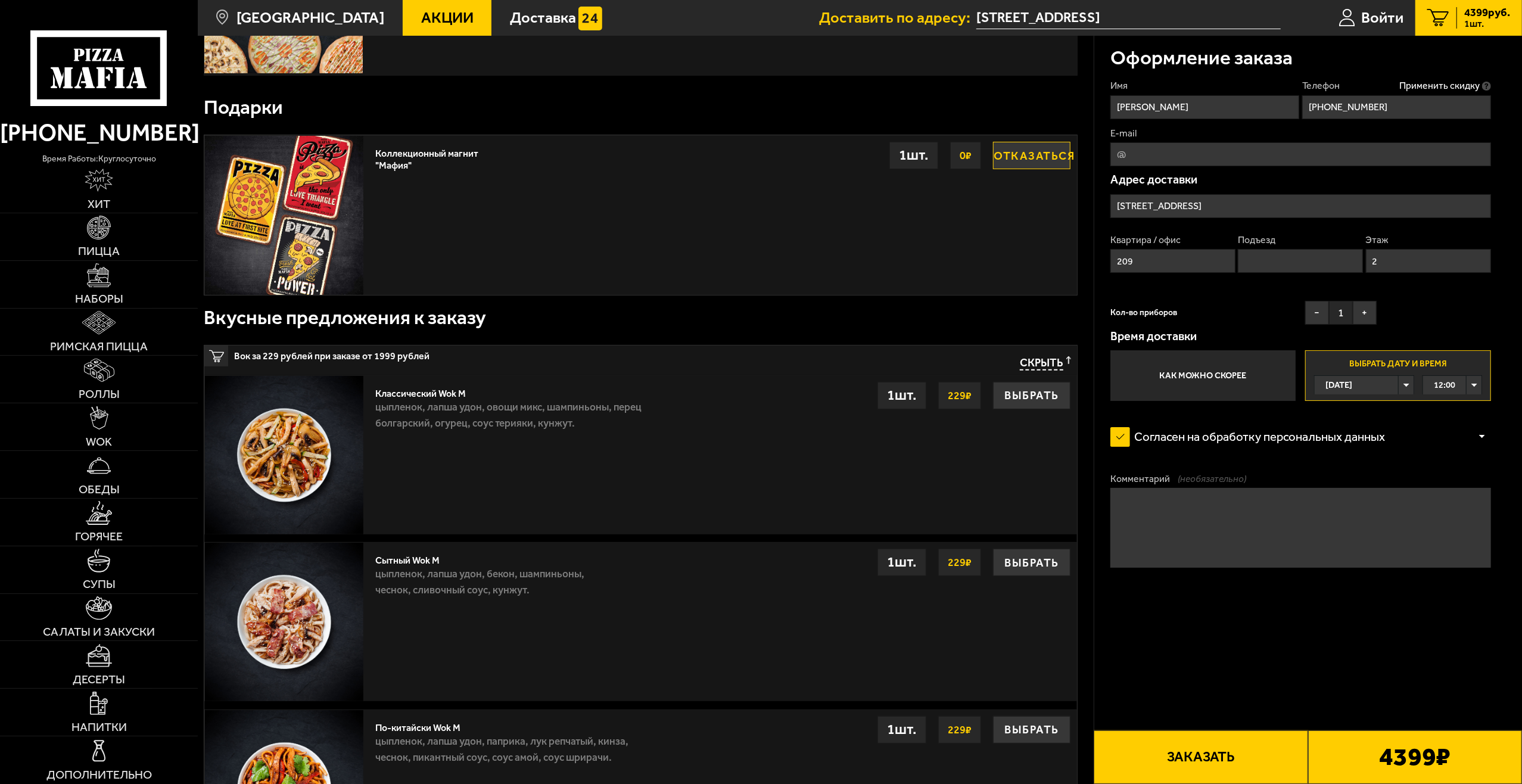
scroll to position [200, 0]
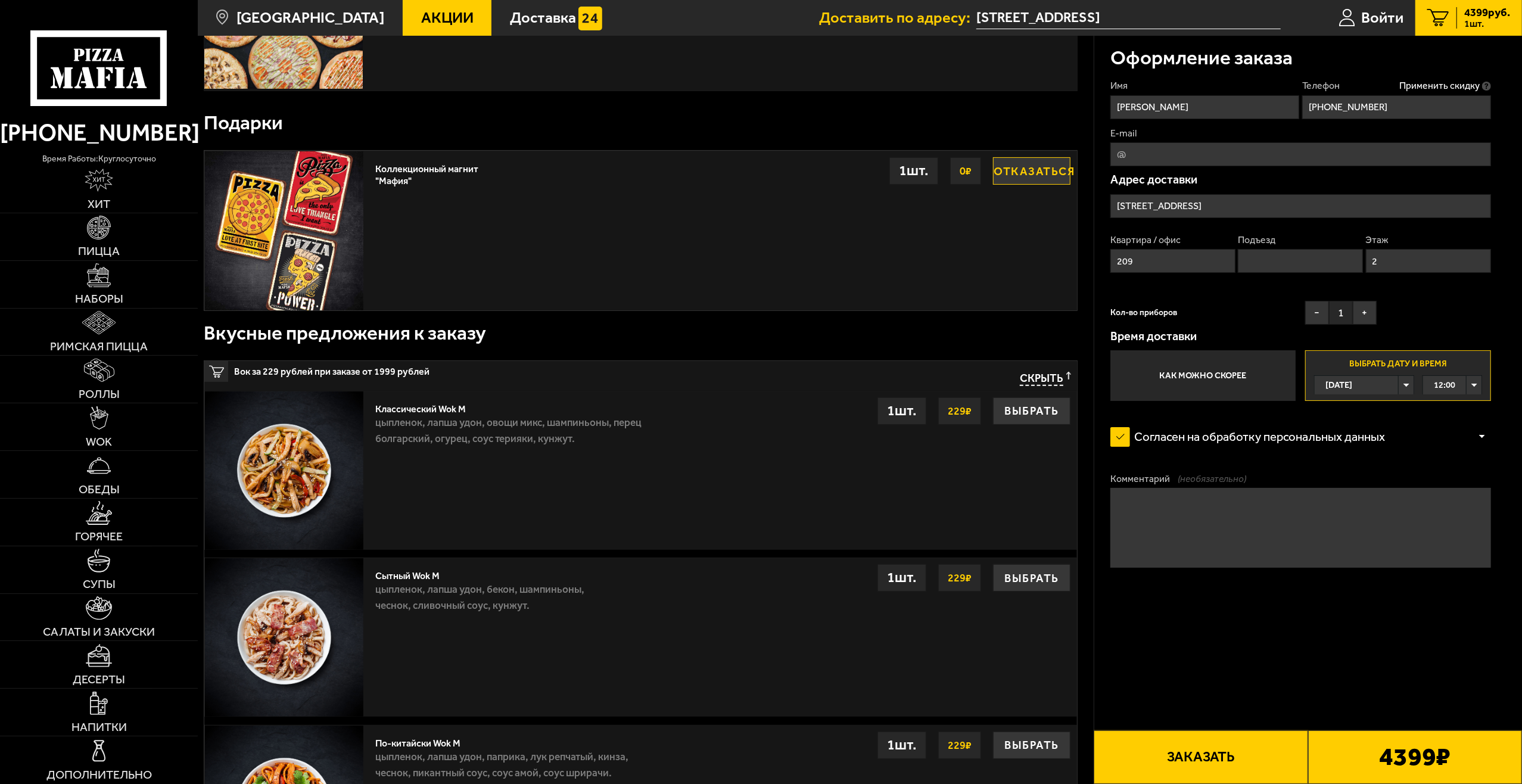
type input "[PERSON_NAME]"
click at [1477, 387] on div "12:00" at bounding box center [1452, 385] width 59 height 18
click at [1456, 462] on li "12:45" at bounding box center [1452, 463] width 58 height 20
click at [1277, 508] on textarea "Комментарий (необязательно)" at bounding box center [1300, 527] width 380 height 79
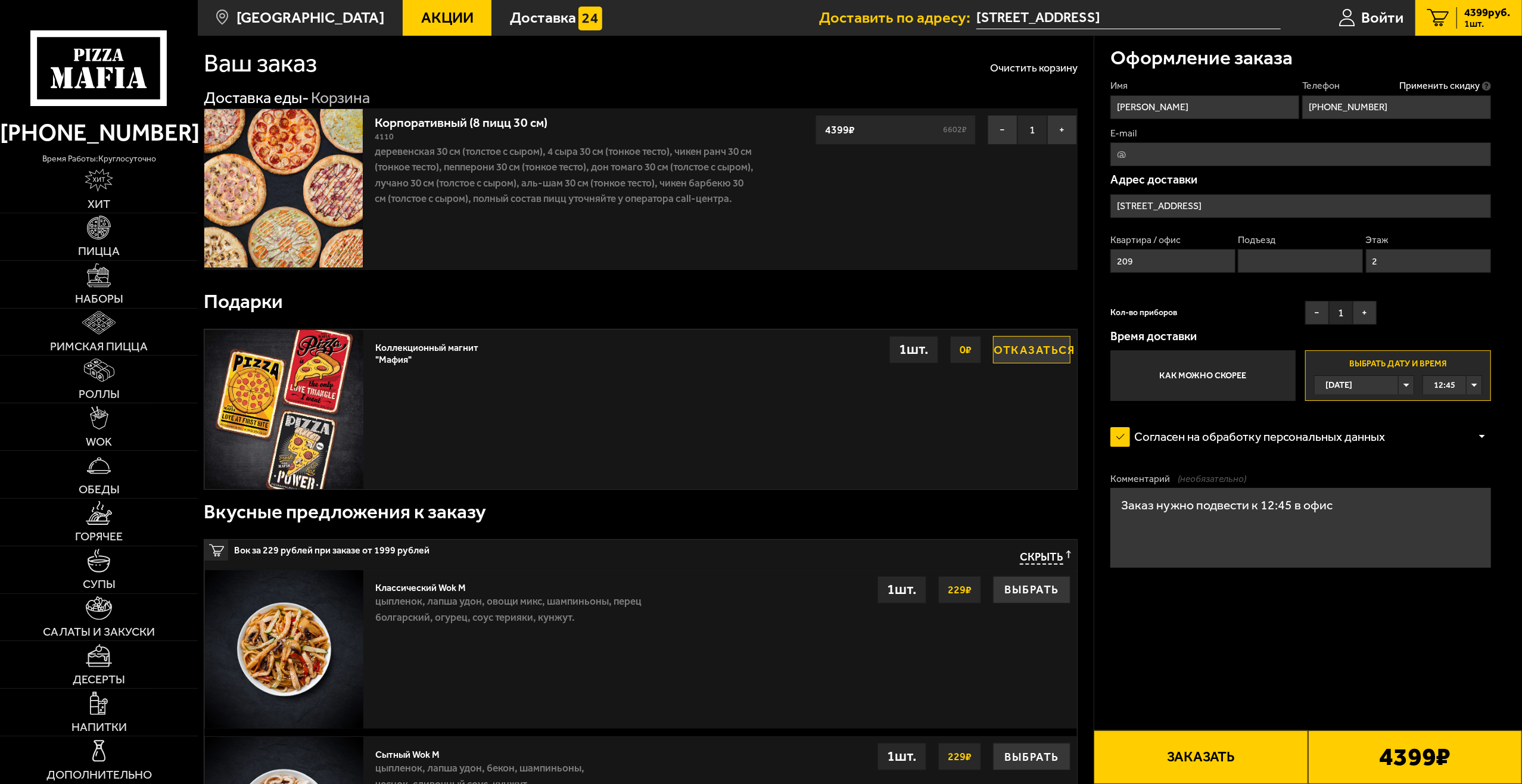
scroll to position [0, 0]
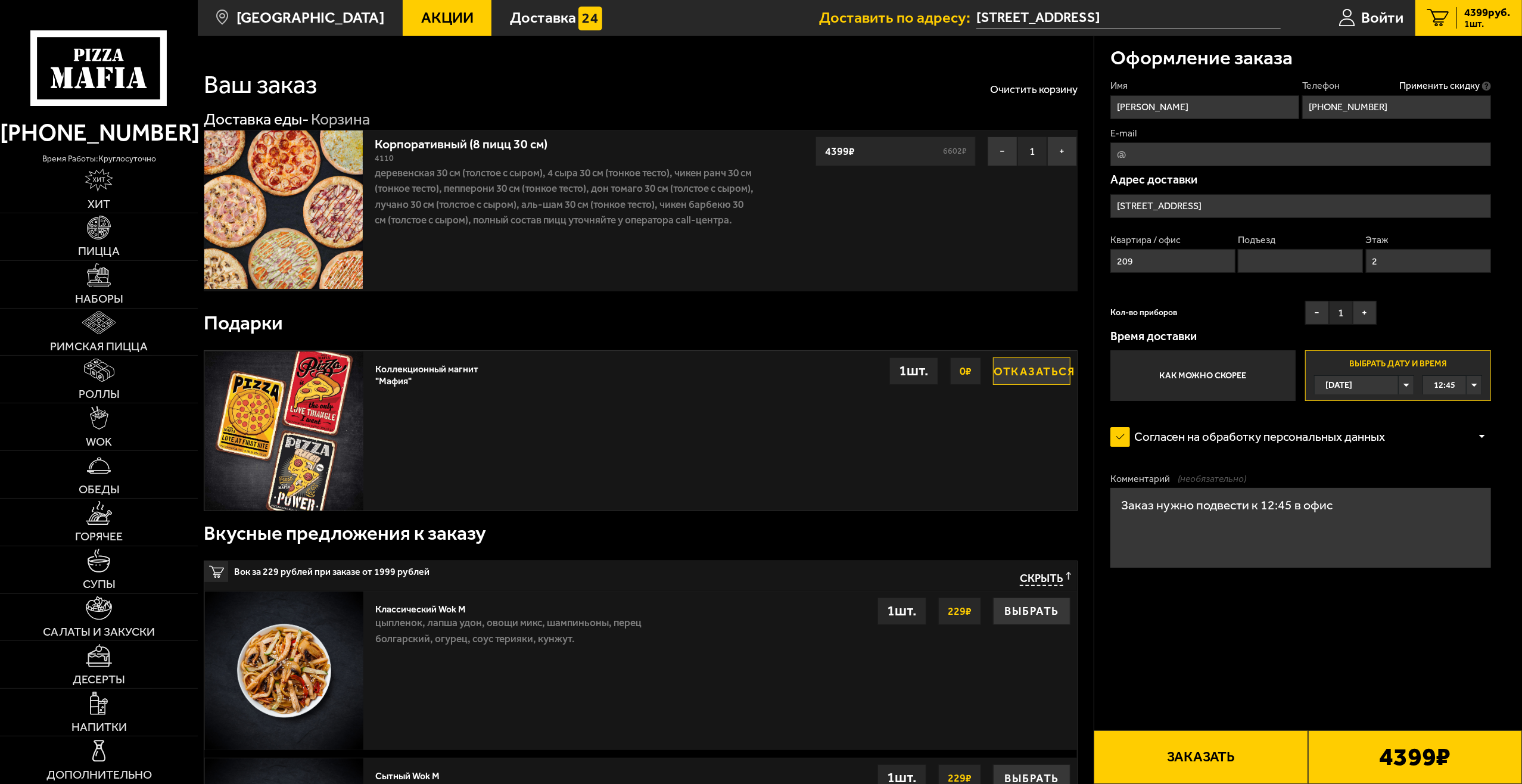
type textarea "Заказ нужно подвести к 12:45 в офис"
click at [1226, 753] on button "Заказать" at bounding box center [1201, 757] width 214 height 54
click at [1290, 261] on input "Подъезд" at bounding box center [1300, 261] width 125 height 24
type input "1"
click at [1217, 759] on button "Заказать" at bounding box center [1201, 757] width 214 height 54
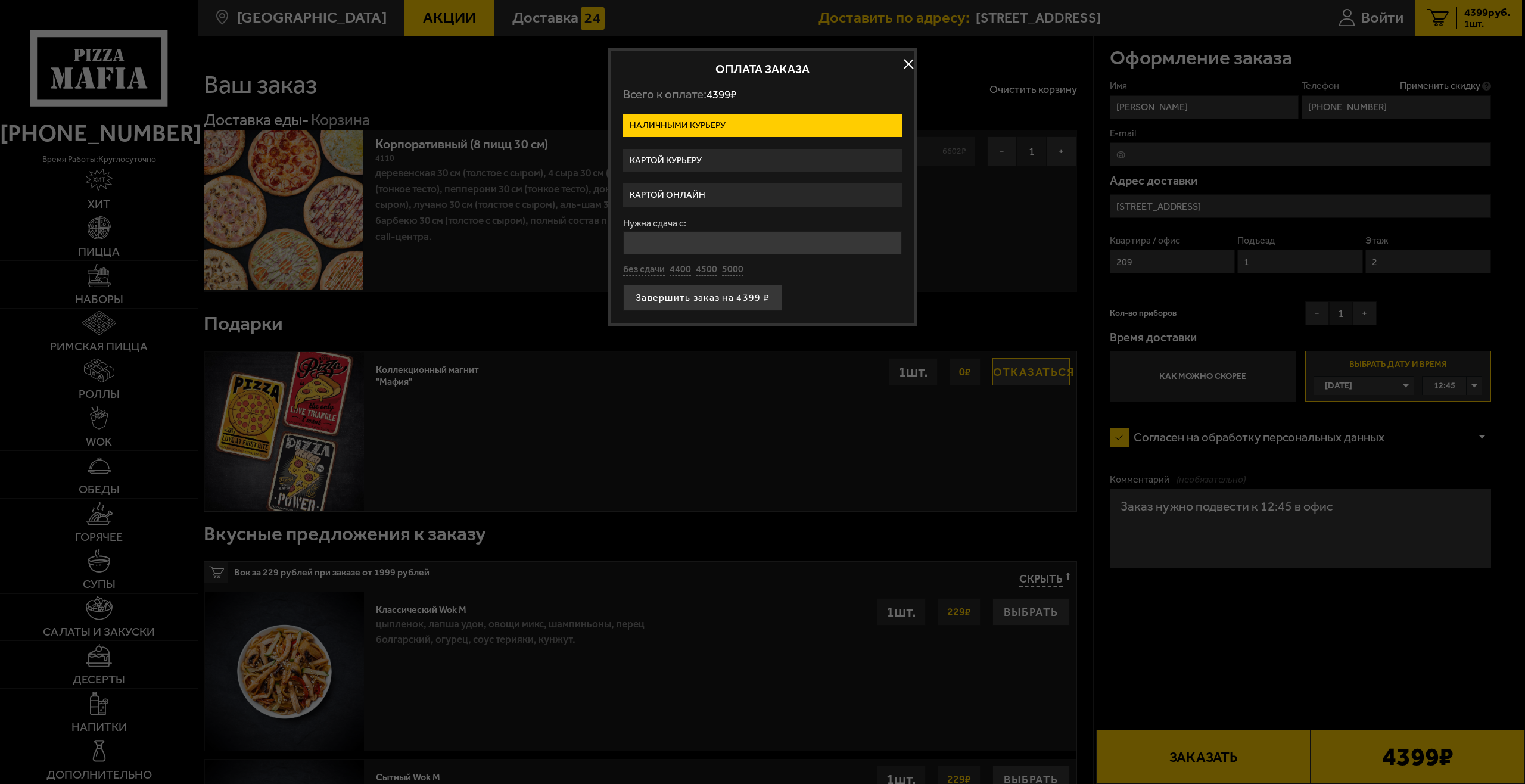
click at [737, 123] on label "Наличными курьеру" at bounding box center [762, 125] width 279 height 23
click at [0, 0] on input "Наличными курьеру" at bounding box center [0, 0] width 0 height 0
click at [719, 158] on label "Картой курьеру" at bounding box center [762, 161] width 279 height 23
click at [0, 0] on input "Картой курьеру" at bounding box center [0, 0] width 0 height 0
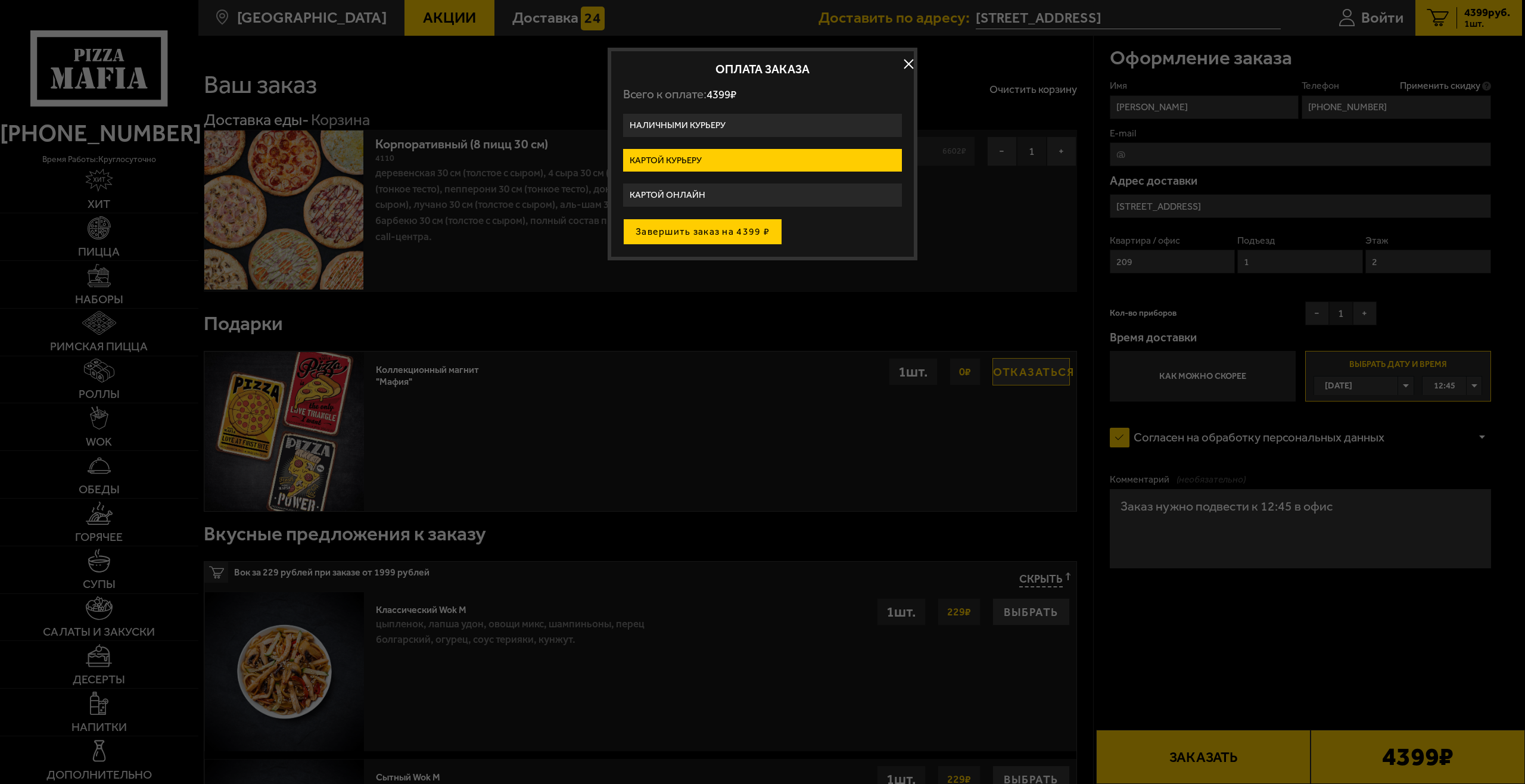
click at [756, 231] on button "Завершить заказ на 4399 ₽" at bounding box center [703, 231] width 159 height 26
